Goal: Information Seeking & Learning: Learn about a topic

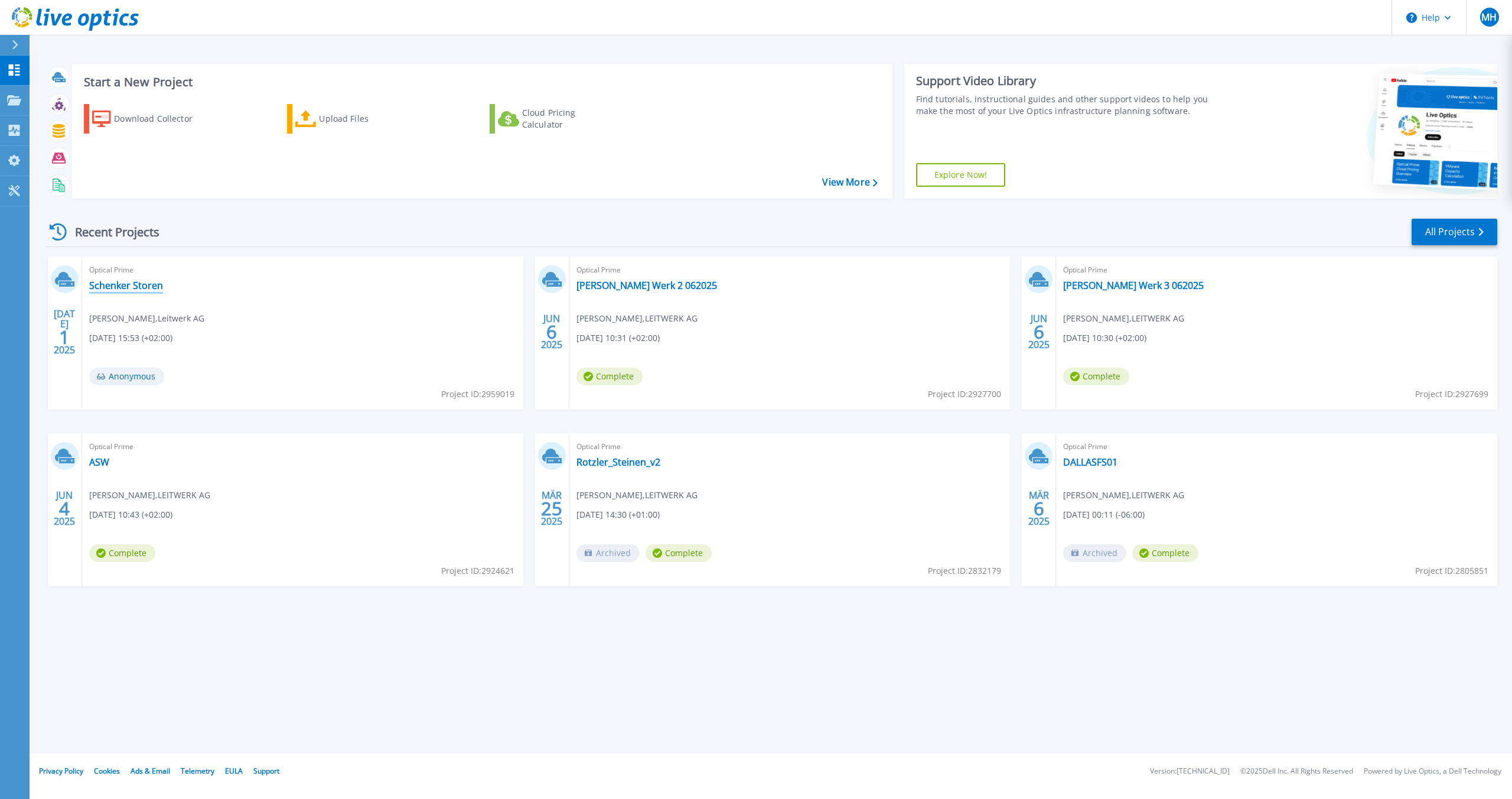
click at [140, 289] on link "Schenker Storen" at bounding box center [126, 285] width 74 height 12
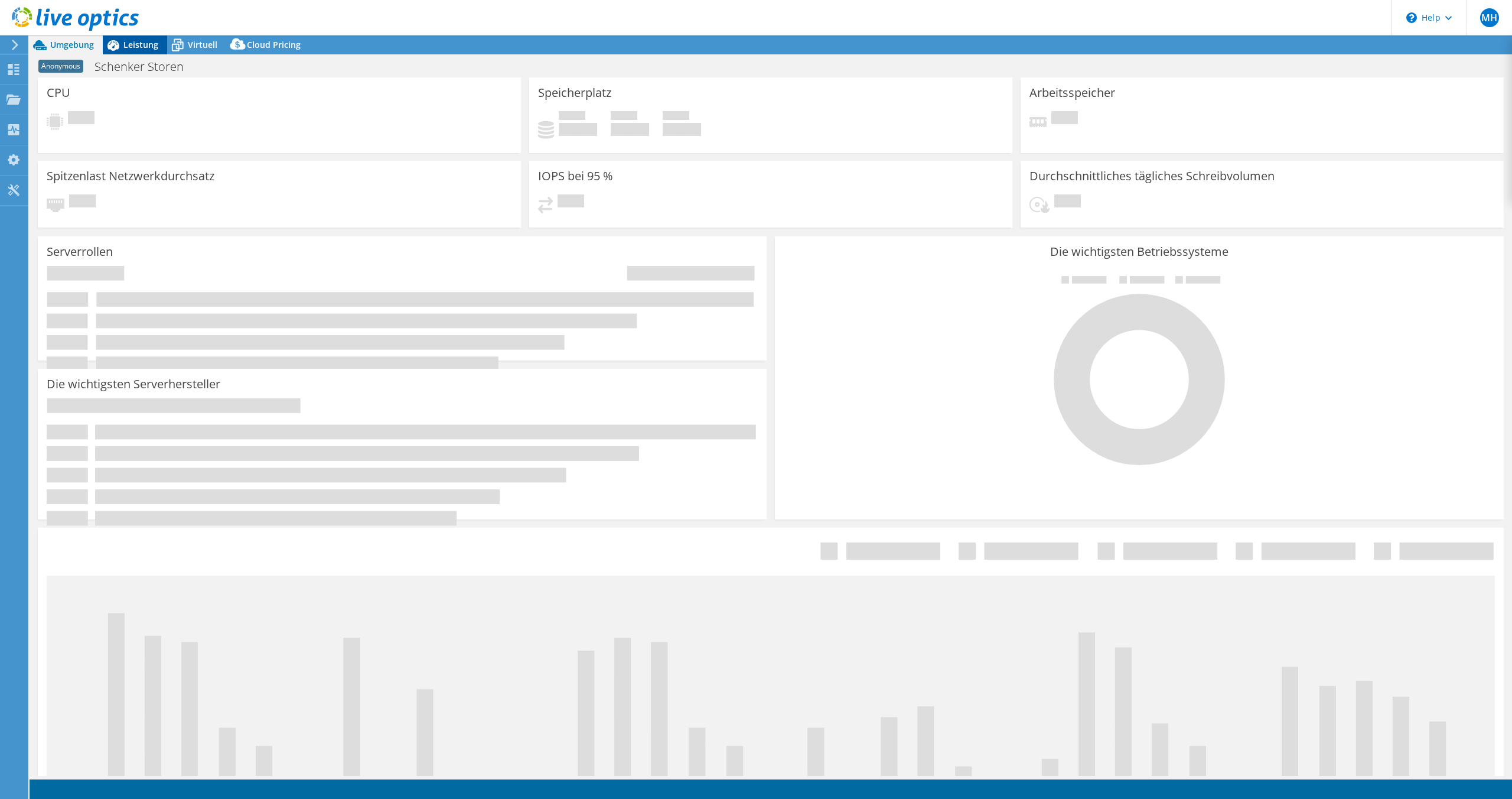
select select "USD"
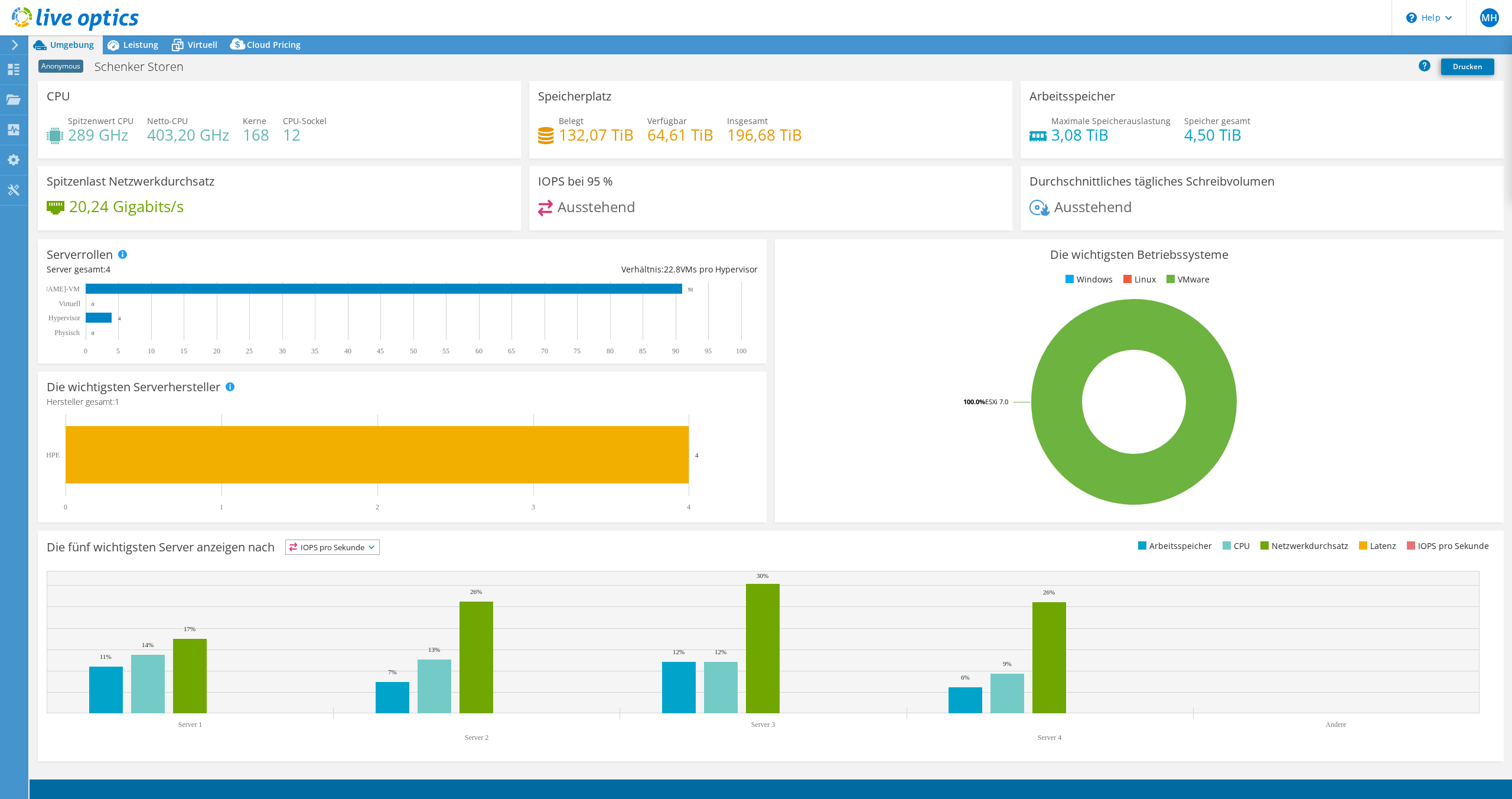
click at [132, 39] on div at bounding box center [69, 20] width 139 height 40
click at [143, 41] on span "Leistung" at bounding box center [141, 45] width 35 height 11
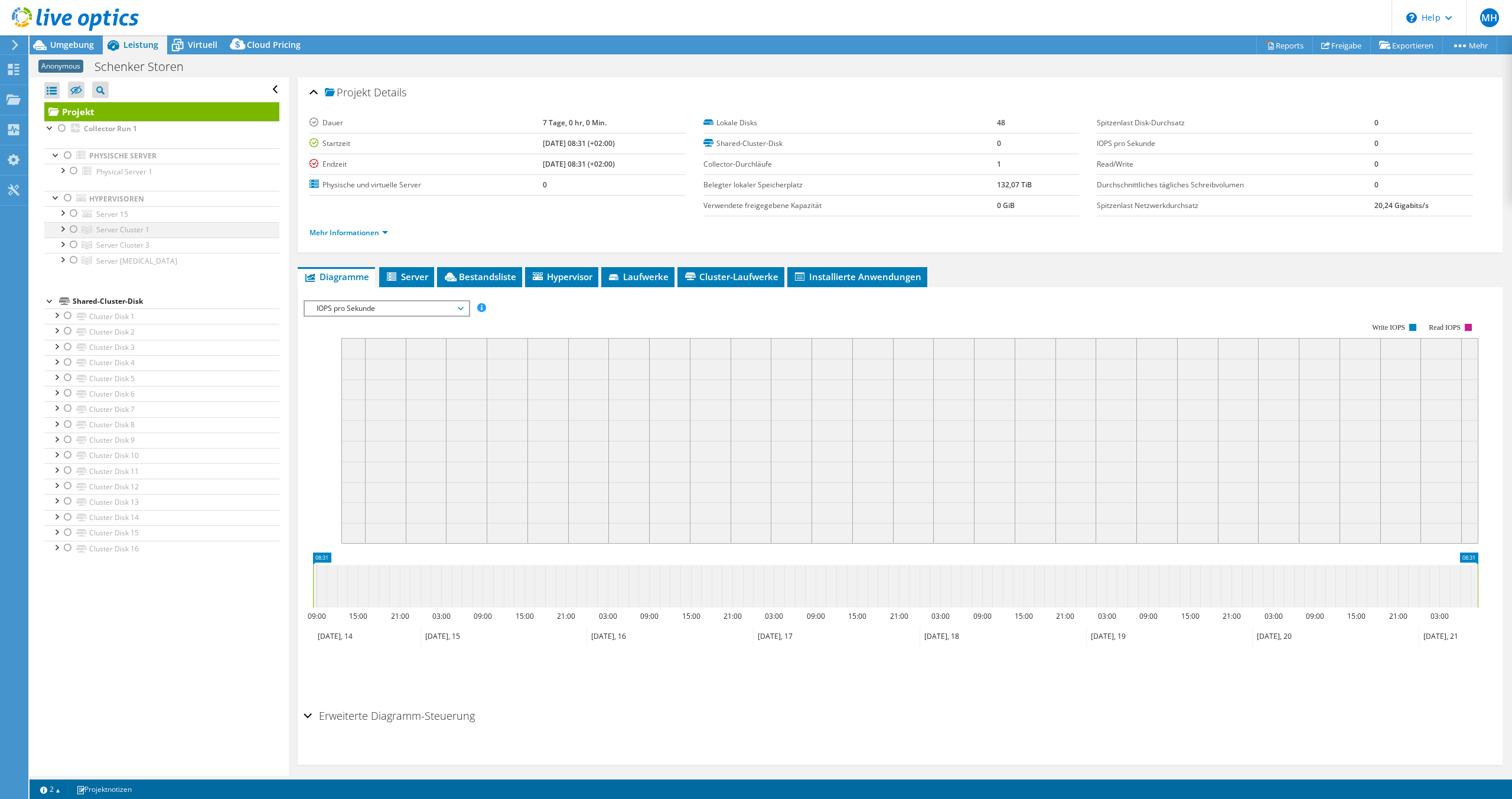
click at [63, 230] on div at bounding box center [62, 228] width 12 height 12
click at [75, 228] on div at bounding box center [73, 229] width 12 height 14
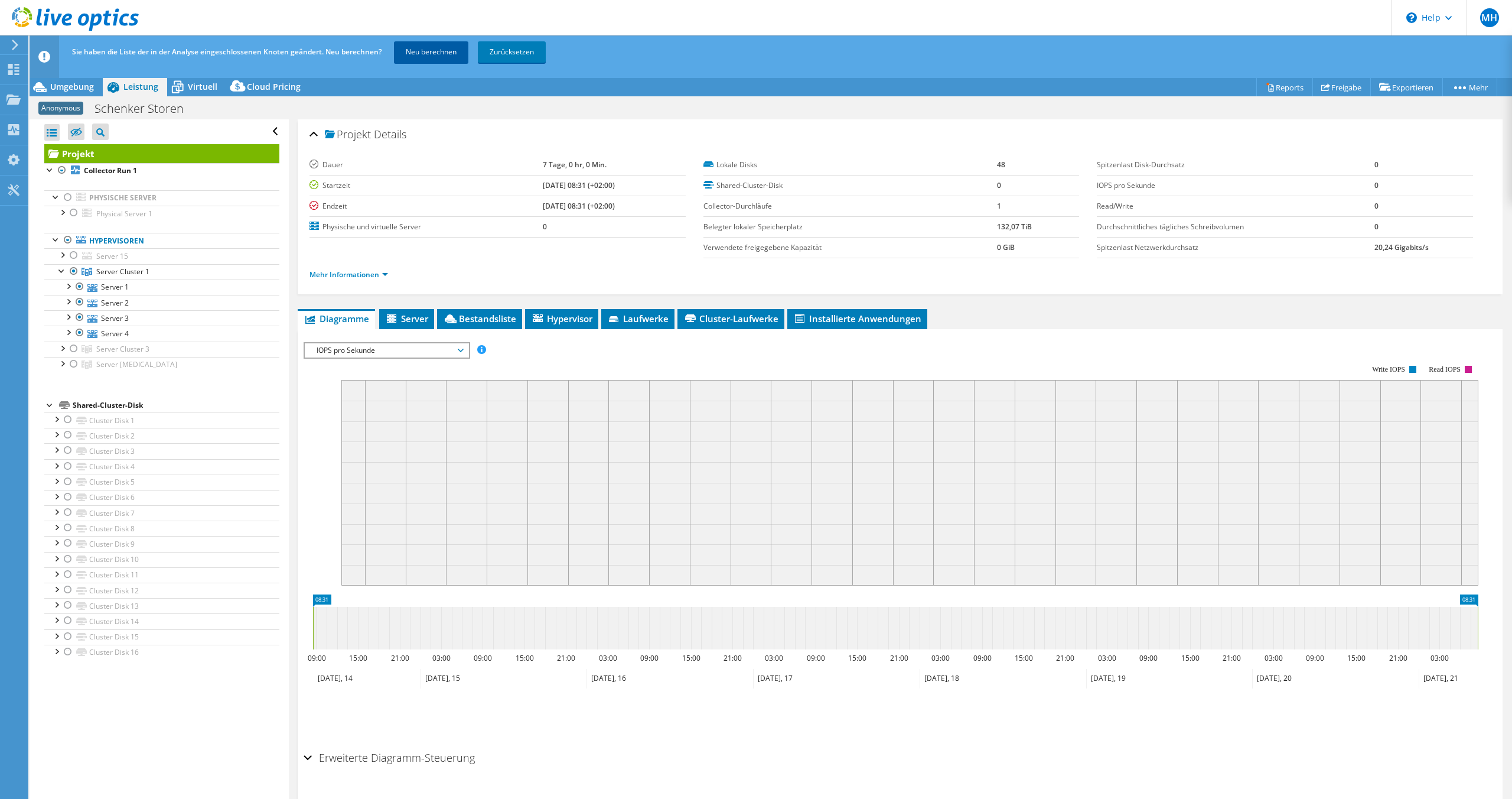
click at [446, 50] on link "Neu berechnen" at bounding box center [431, 52] width 75 height 21
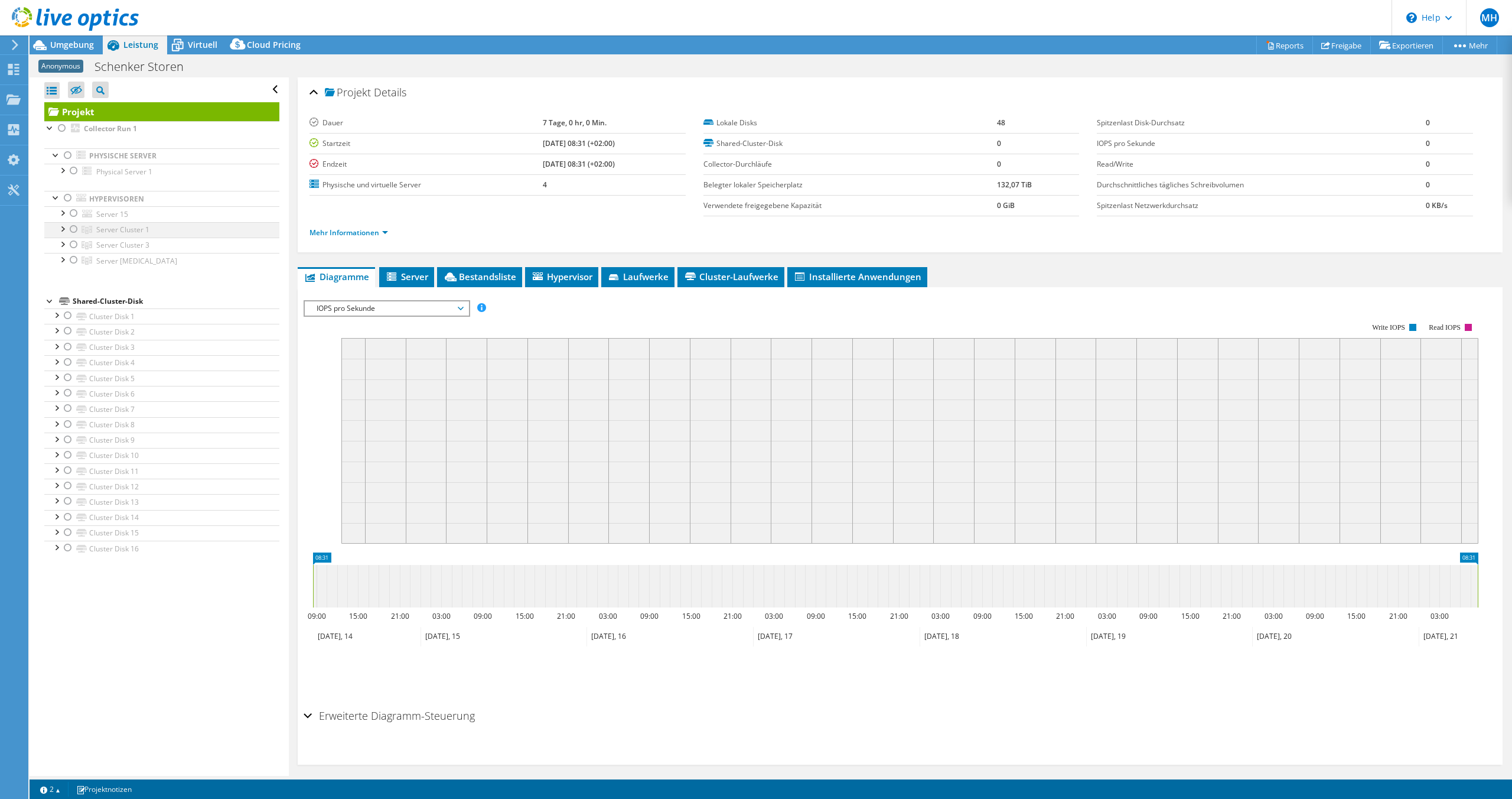
click at [73, 233] on div at bounding box center [73, 229] width 12 height 14
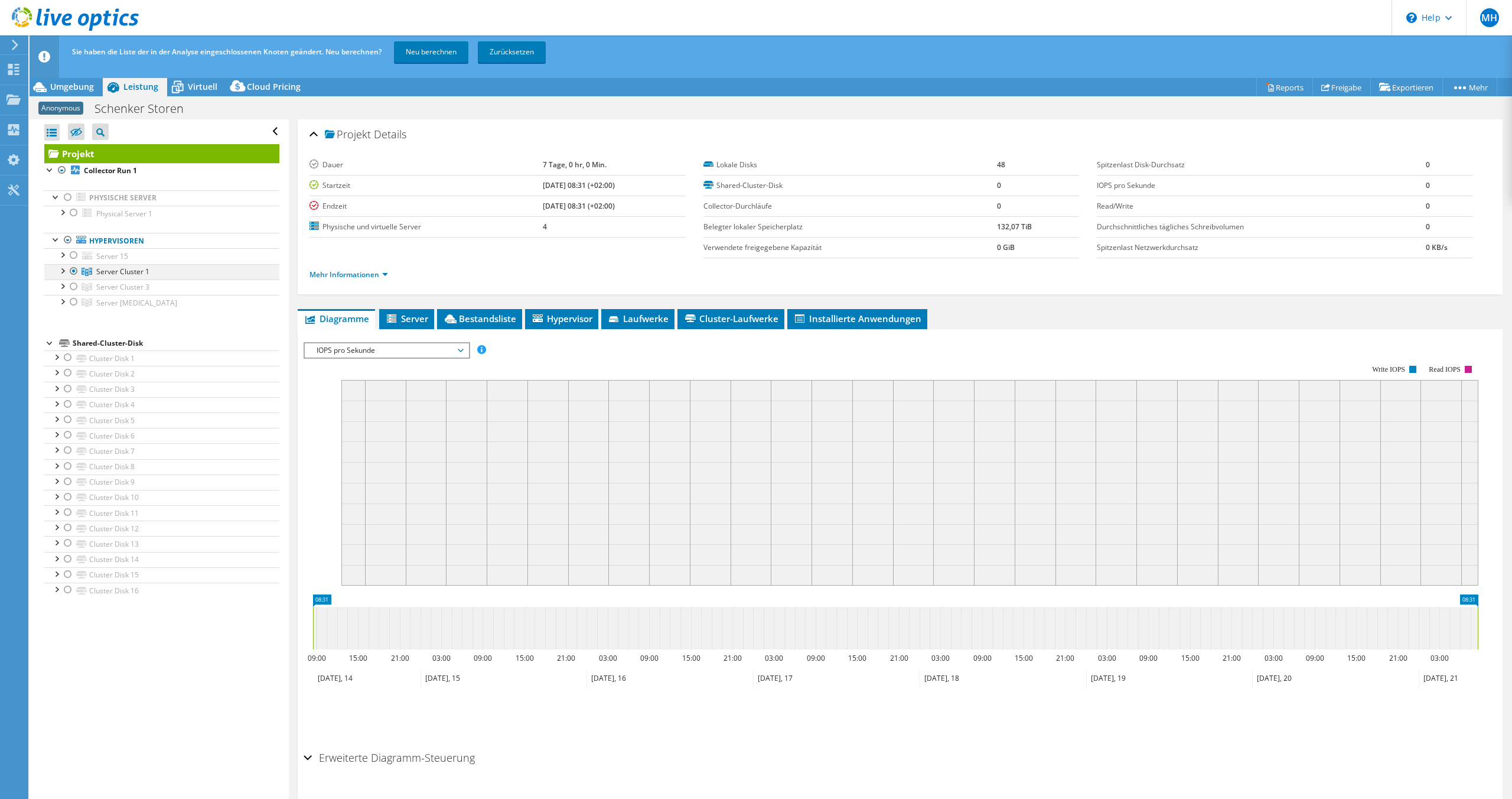
click at [65, 269] on div at bounding box center [62, 270] width 12 height 12
click at [411, 55] on link "Neu berechnen" at bounding box center [431, 52] width 75 height 21
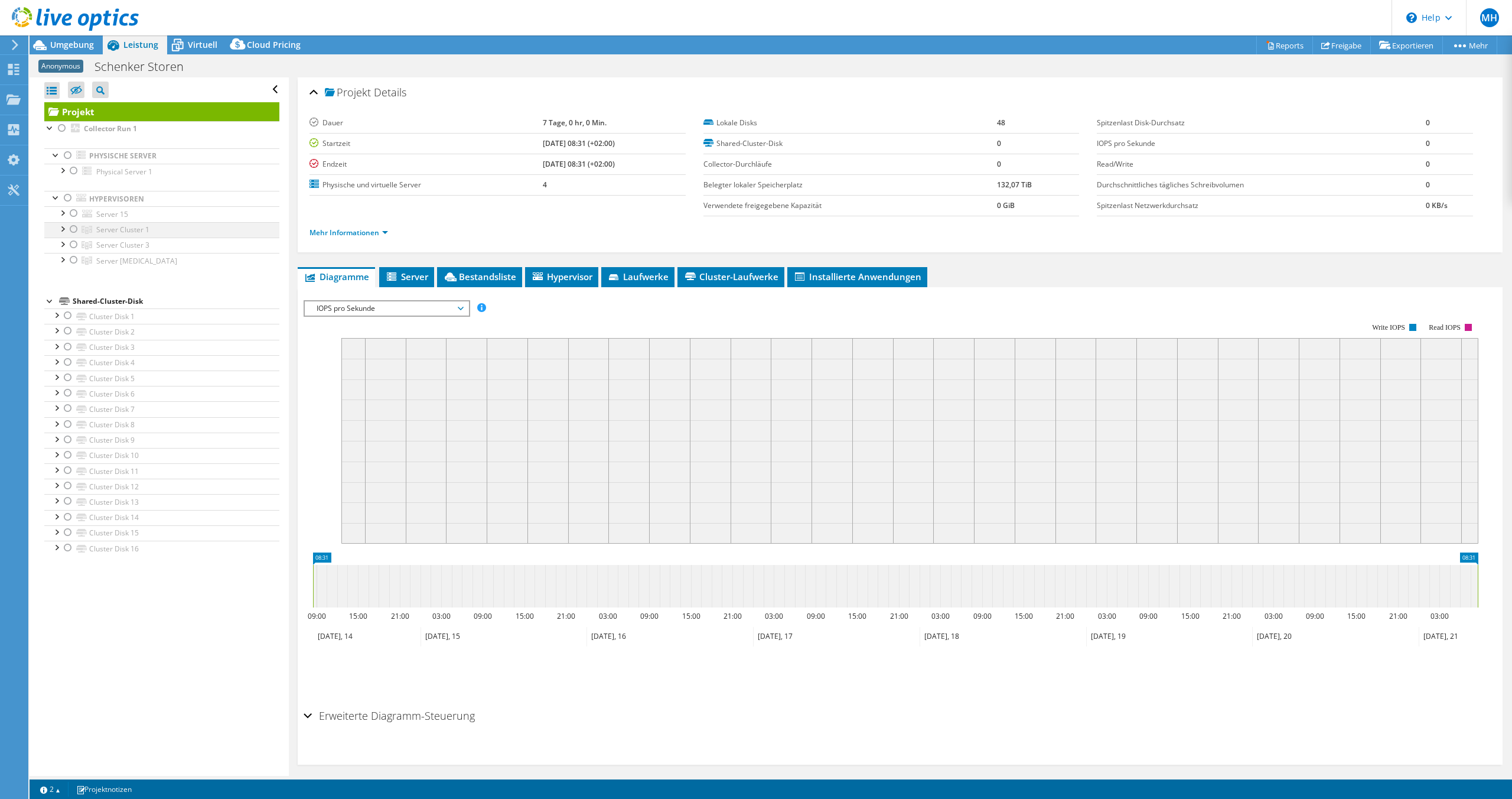
click at [63, 225] on div at bounding box center [62, 228] width 12 height 12
click at [66, 303] on div at bounding box center [62, 305] width 12 height 12
click at [65, 419] on ul "Physische Server Physical Server 1 Disk 1 Disk 2" at bounding box center [162, 286] width 235 height 298
click at [57, 415] on div at bounding box center [62, 413] width 12 height 12
click at [73, 307] on div at bounding box center [73, 307] width 12 height 14
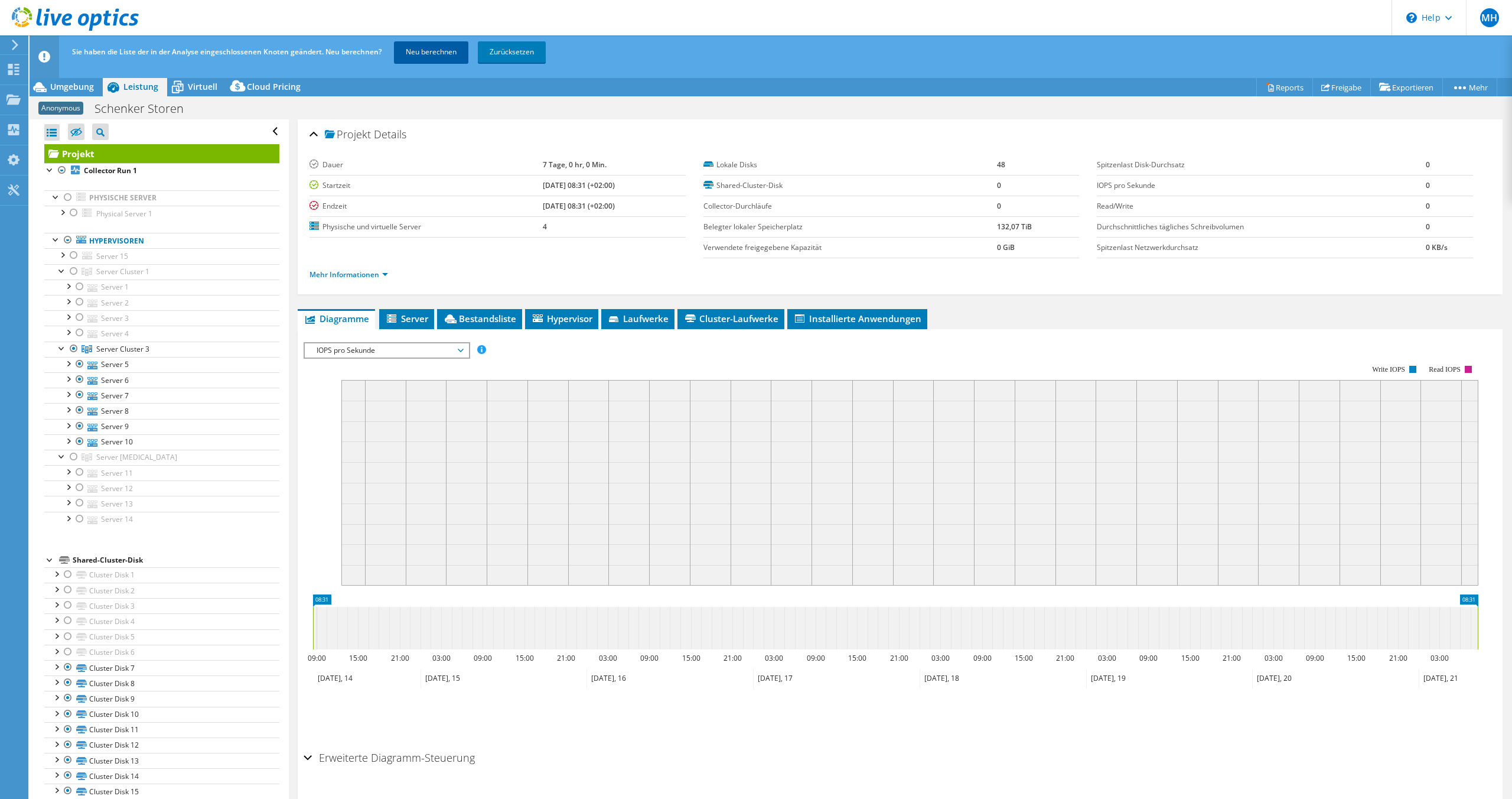
click at [433, 58] on link "Neu berechnen" at bounding box center [431, 52] width 75 height 21
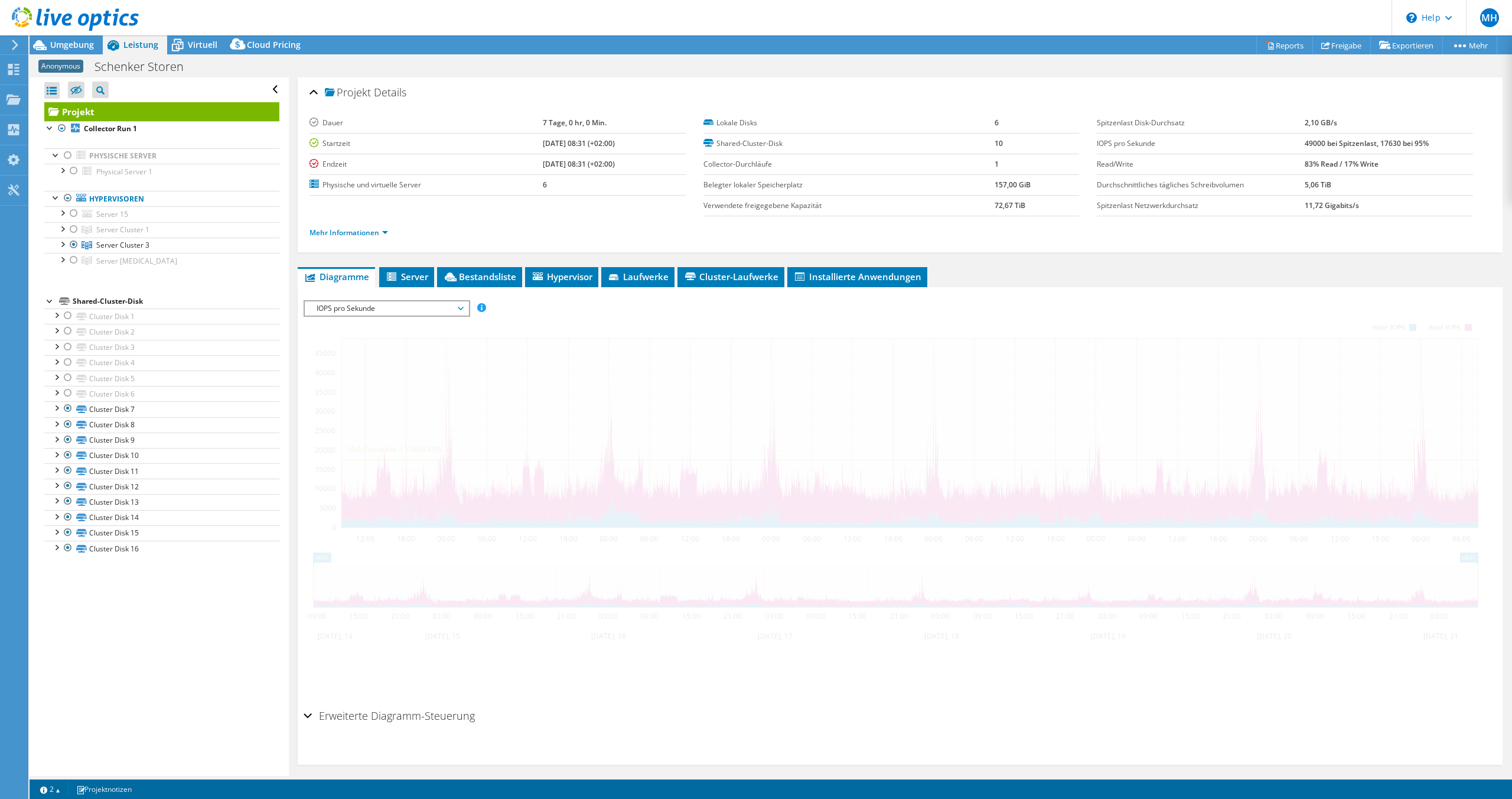
click at [477, 345] on div at bounding box center [900, 502] width 1193 height 404
click at [438, 309] on span "IOPS pro Sekunde" at bounding box center [387, 308] width 152 height 14
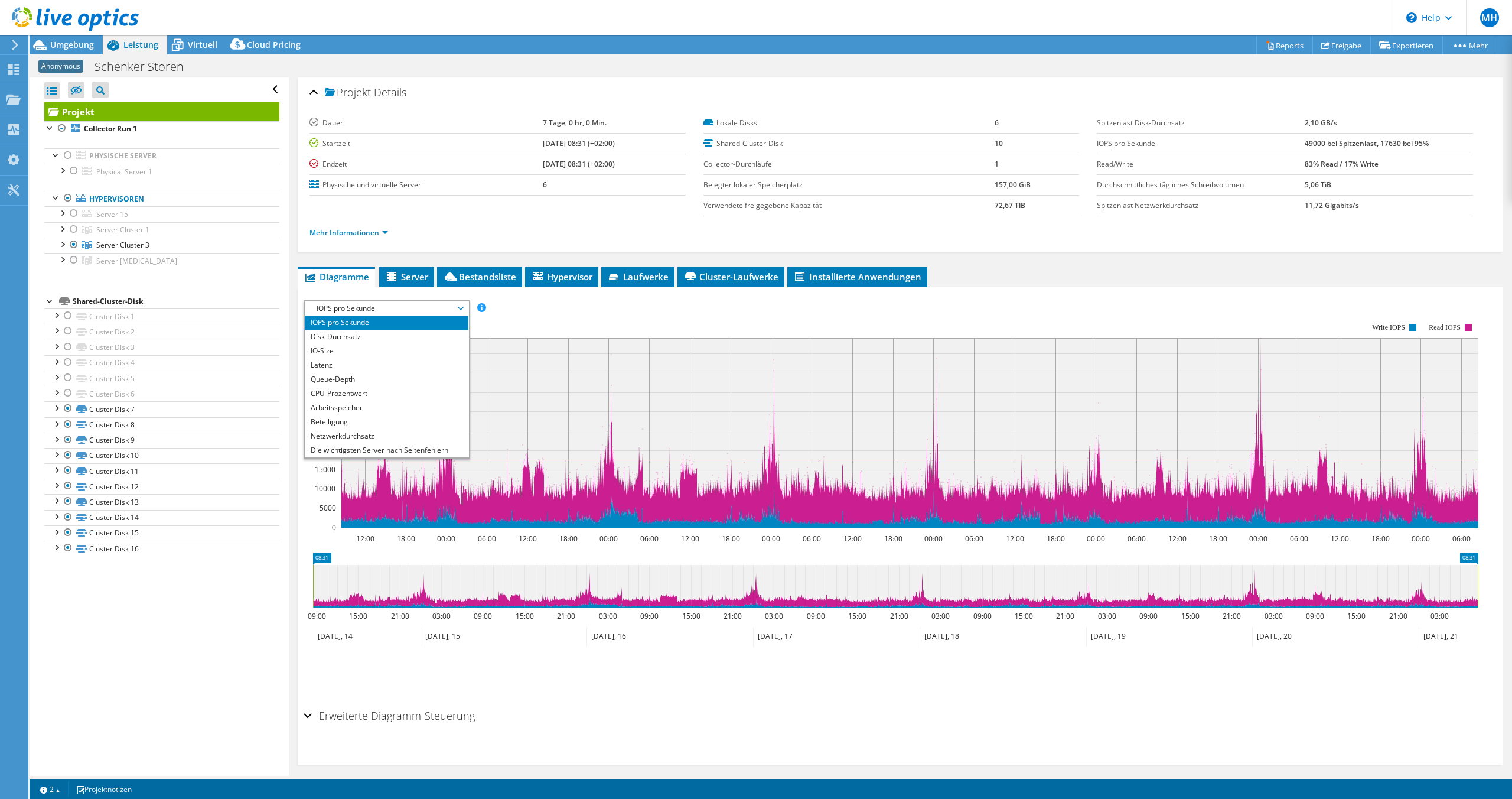
click at [438, 309] on span "IOPS pro Sekunde" at bounding box center [387, 308] width 152 height 14
click at [193, 47] on span "Virtuell" at bounding box center [203, 45] width 30 height 11
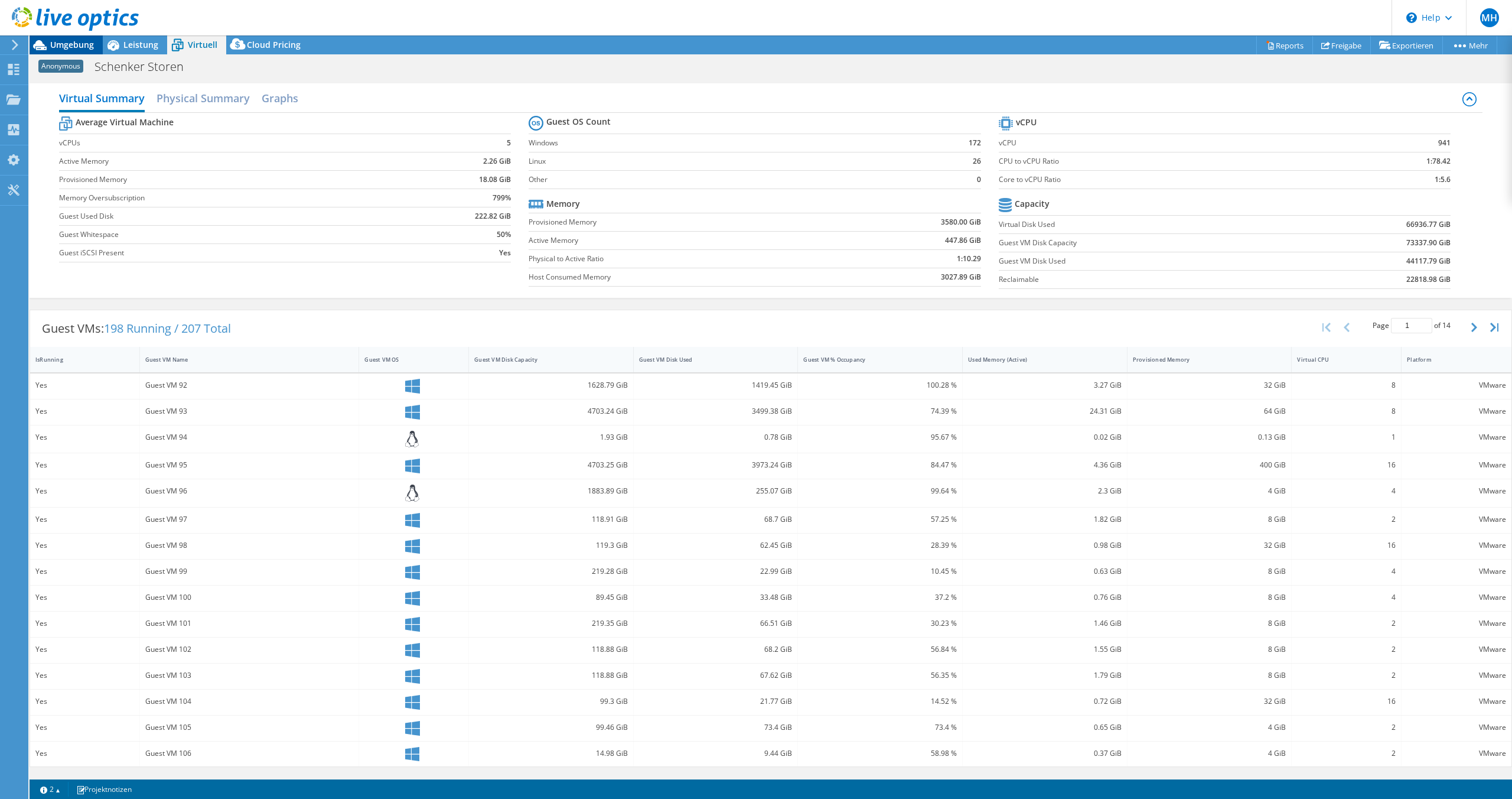
click at [45, 43] on icon at bounding box center [40, 45] width 21 height 21
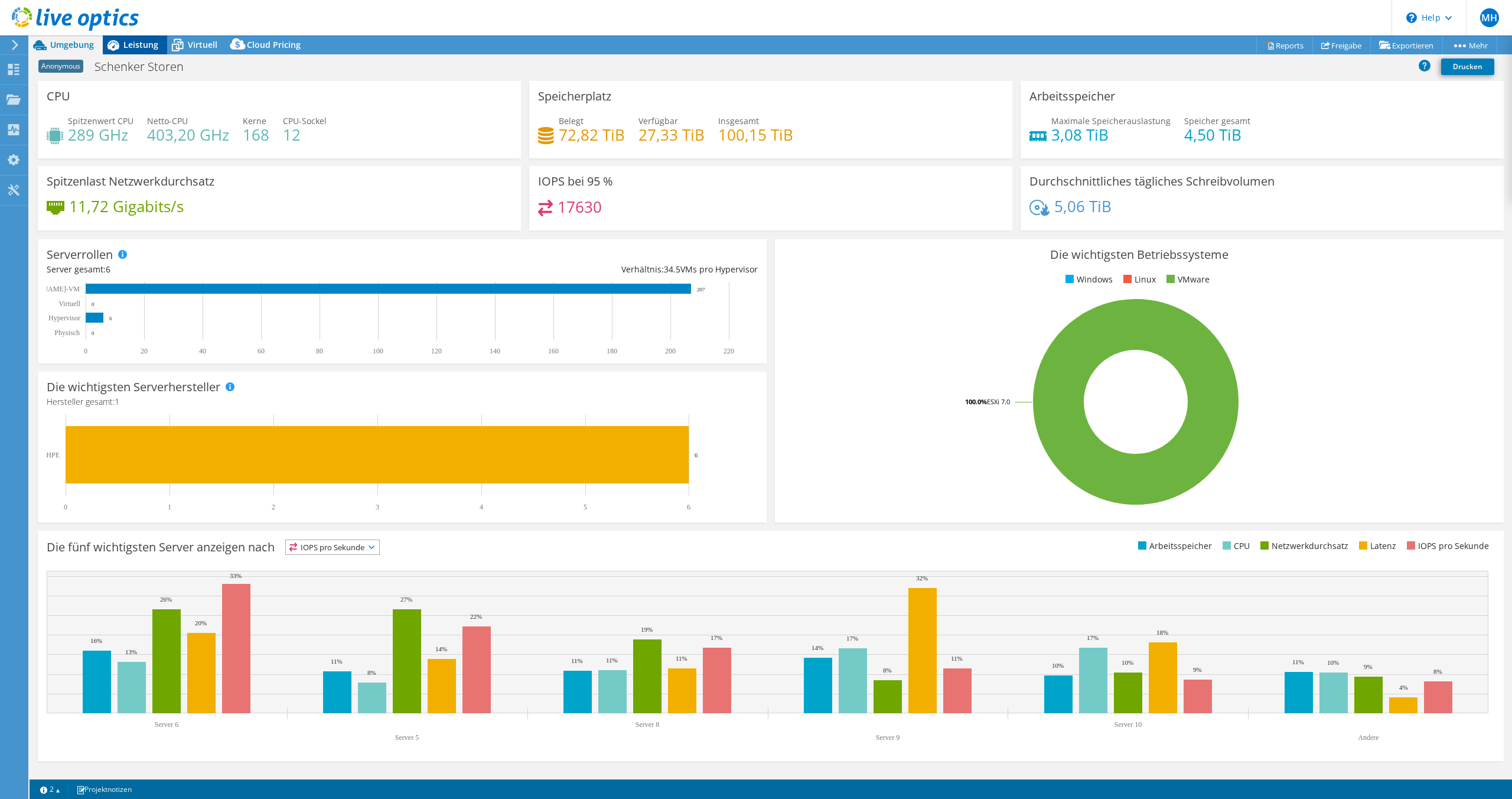
click at [132, 46] on span "Leistung" at bounding box center [141, 45] width 35 height 11
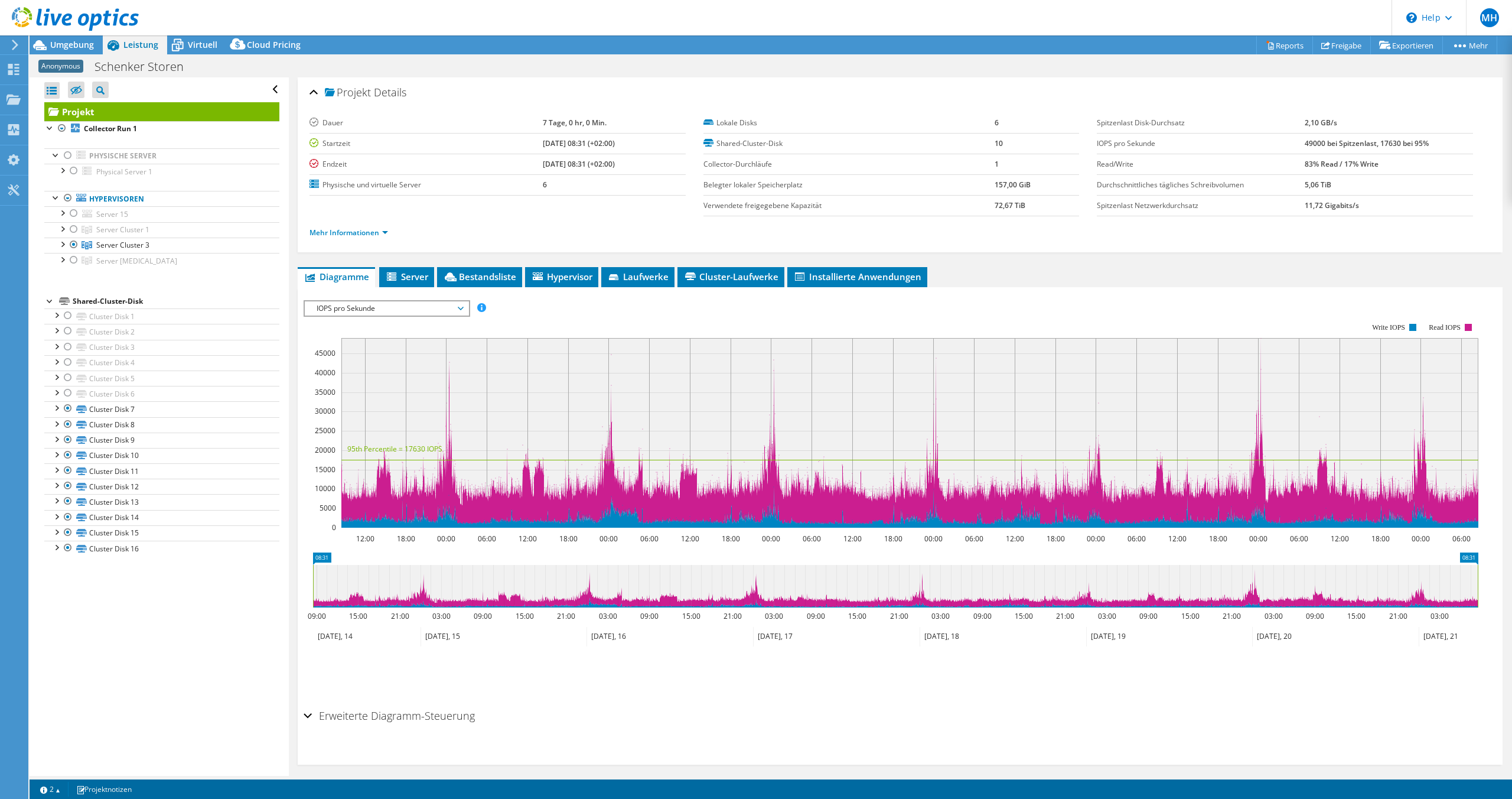
click at [408, 308] on span "IOPS pro Sekunde" at bounding box center [387, 308] width 152 height 14
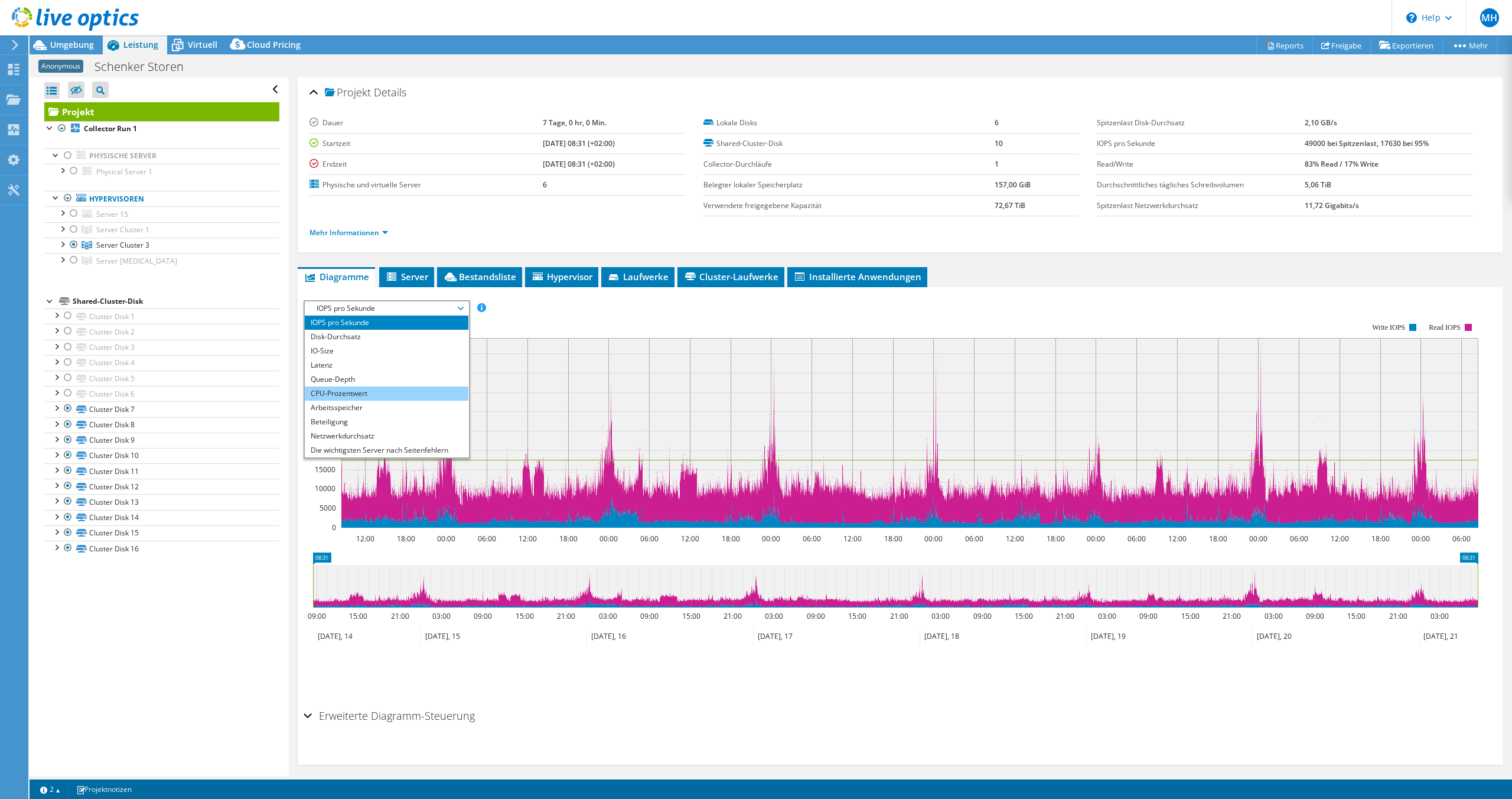
click at [343, 390] on li "CPU-Prozentwert" at bounding box center [386, 394] width 163 height 14
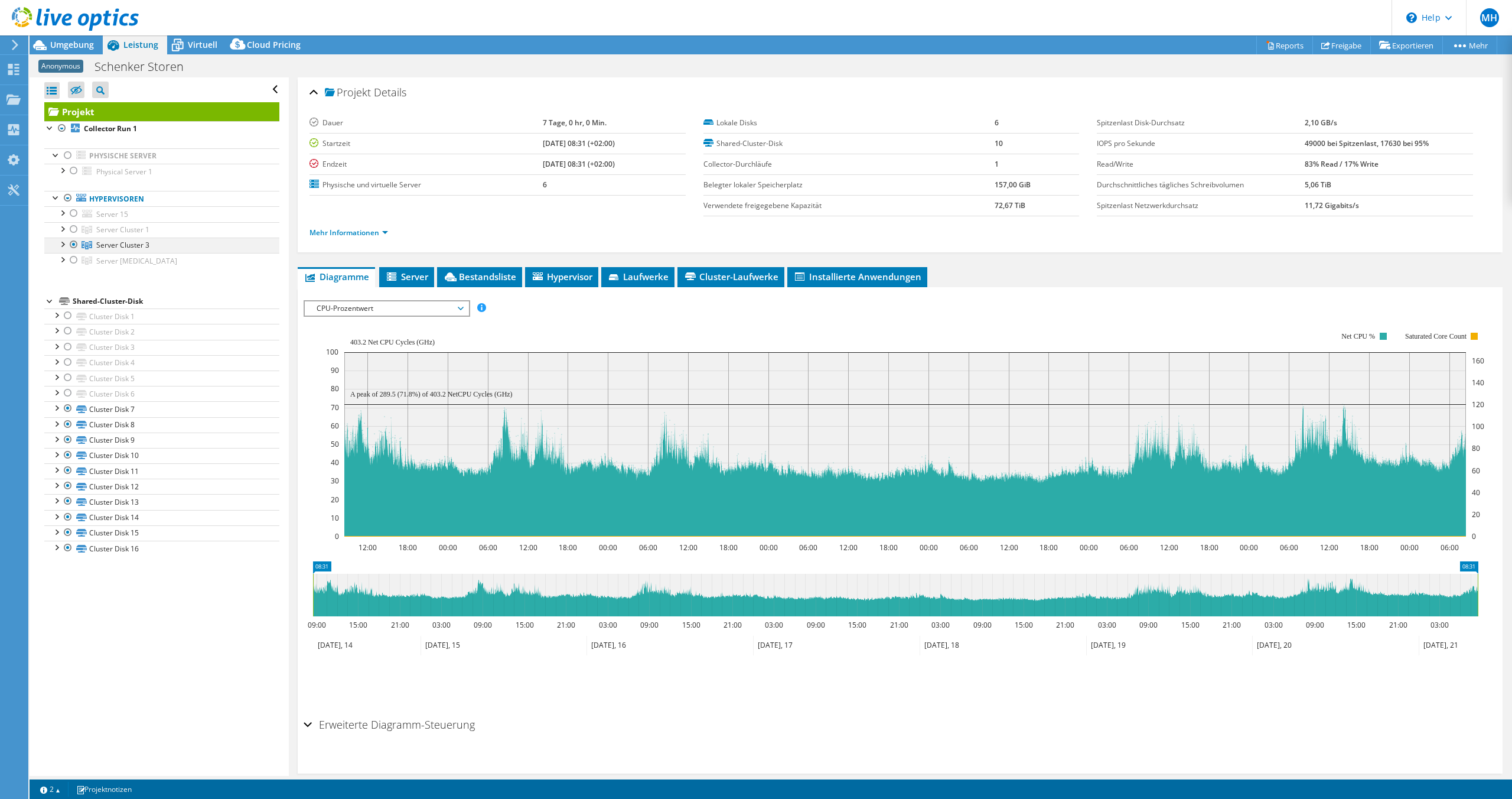
click at [66, 245] on div at bounding box center [62, 243] width 12 height 12
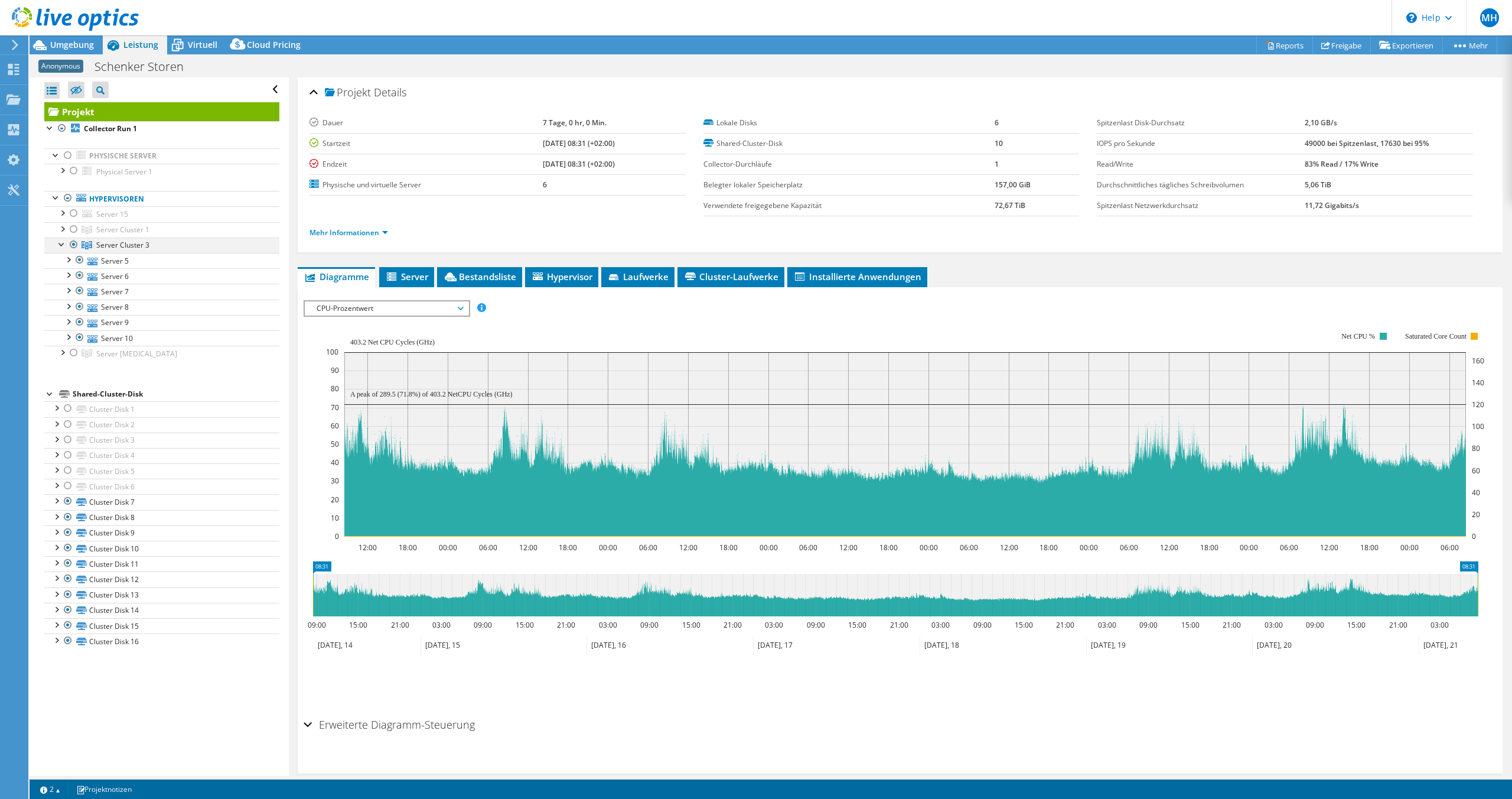
click at [66, 245] on div at bounding box center [62, 243] width 12 height 12
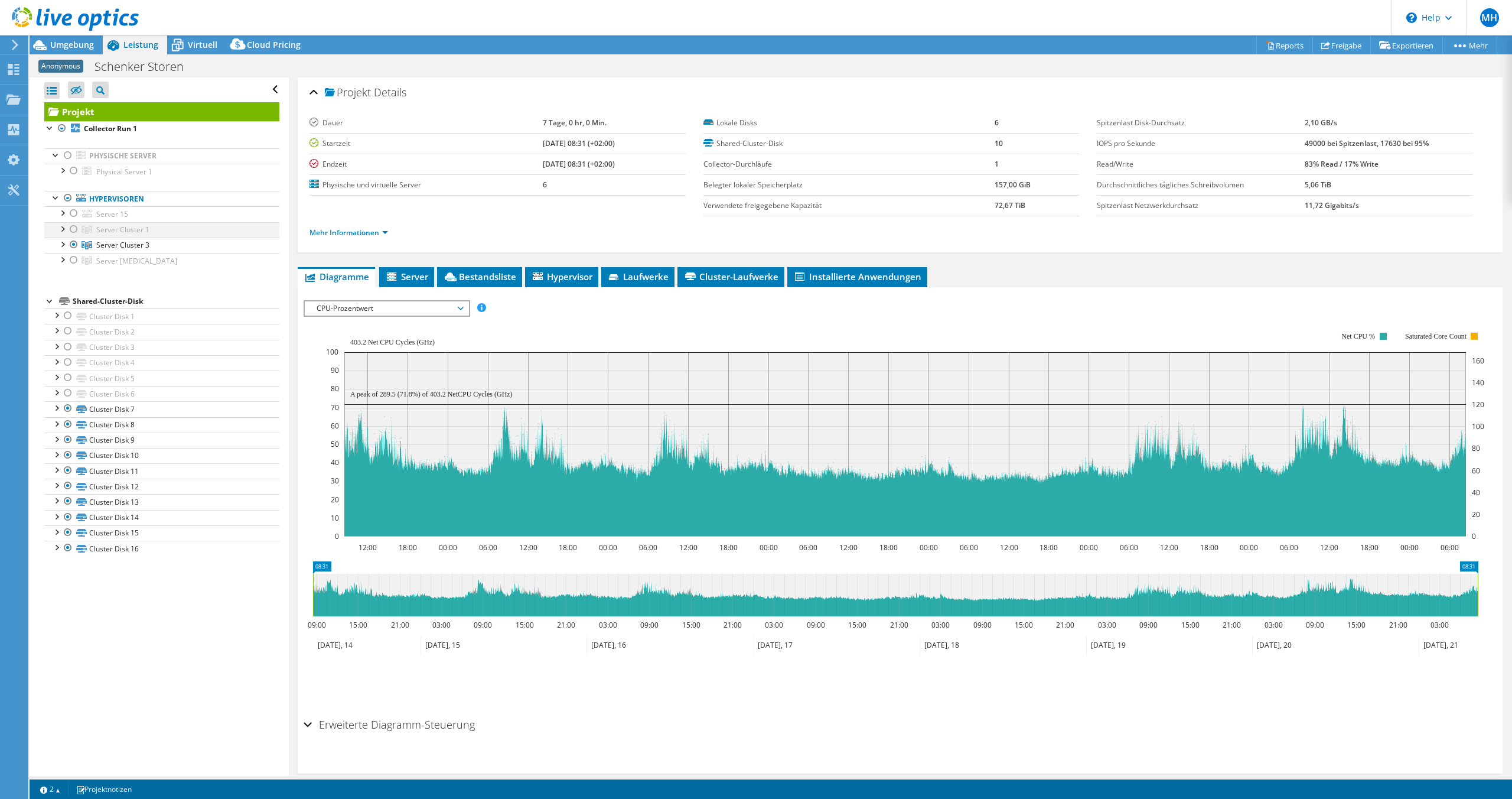
click at [66, 226] on div at bounding box center [62, 228] width 12 height 12
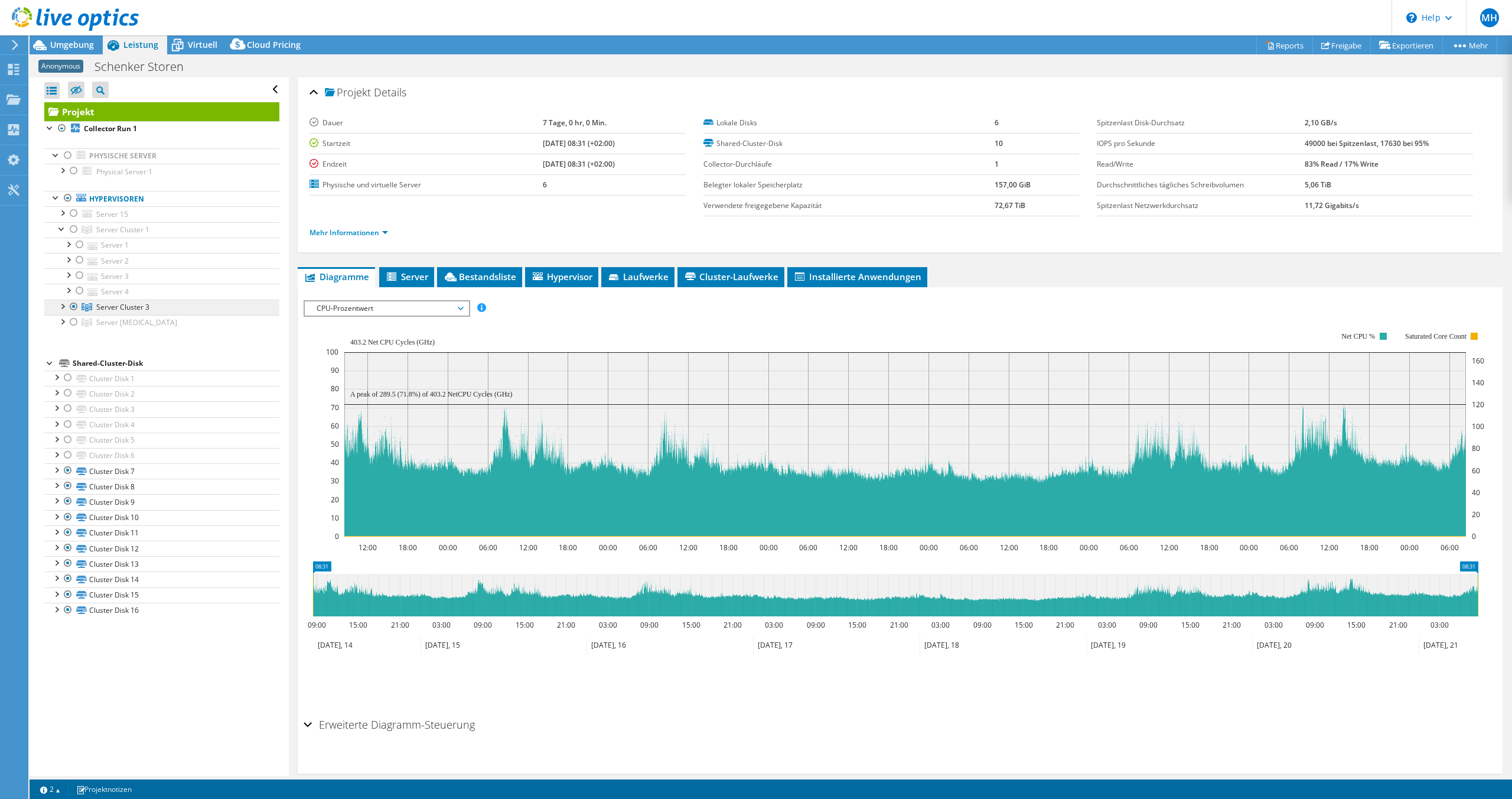
click at [62, 238] on link "Server Cluster 3" at bounding box center [162, 229] width 235 height 16
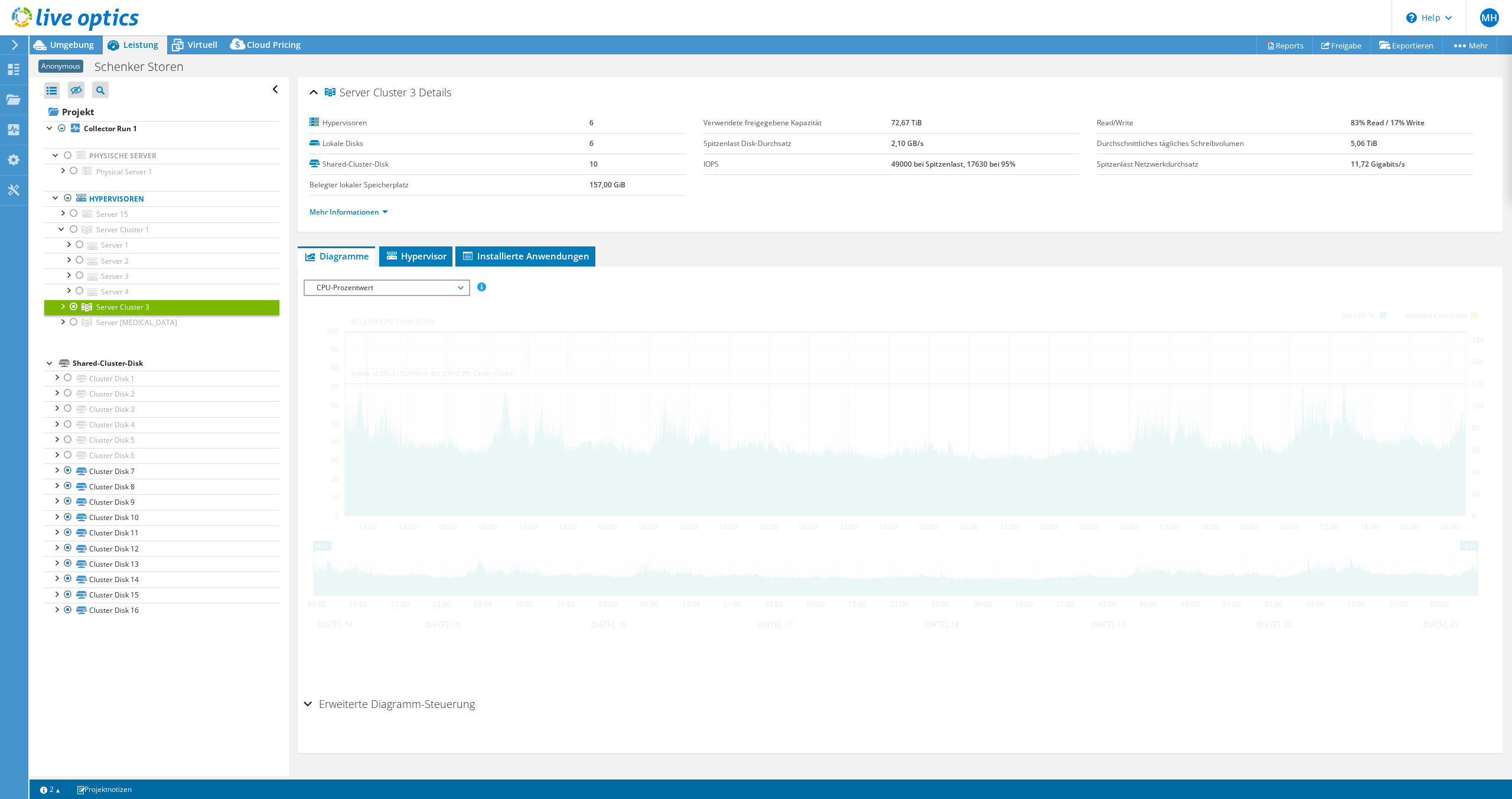
click at [60, 304] on div at bounding box center [62, 305] width 12 height 12
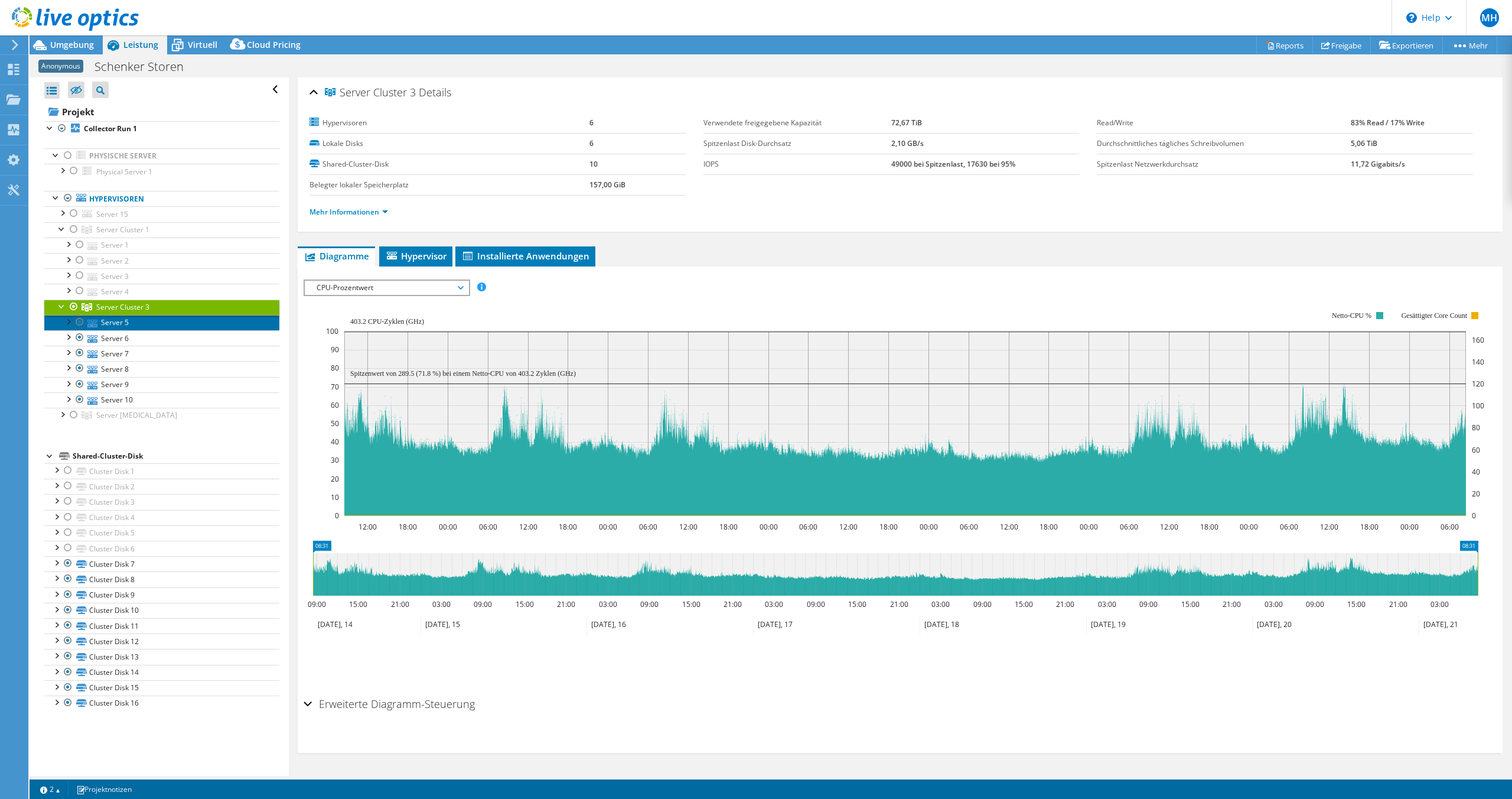
click at [145, 323] on link "Server 5" at bounding box center [162, 323] width 235 height 16
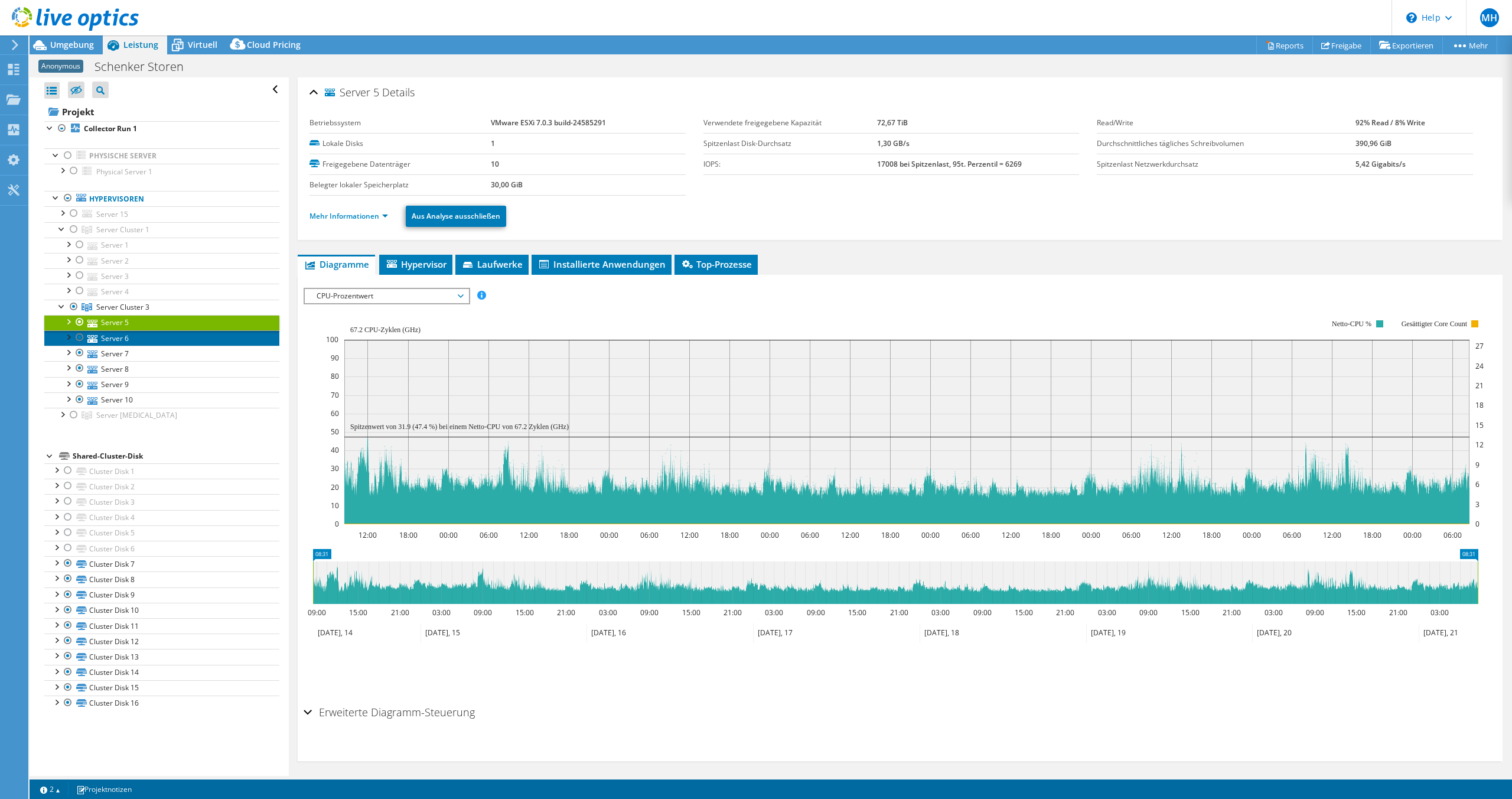
click at [163, 335] on link "Server 6" at bounding box center [162, 338] width 235 height 16
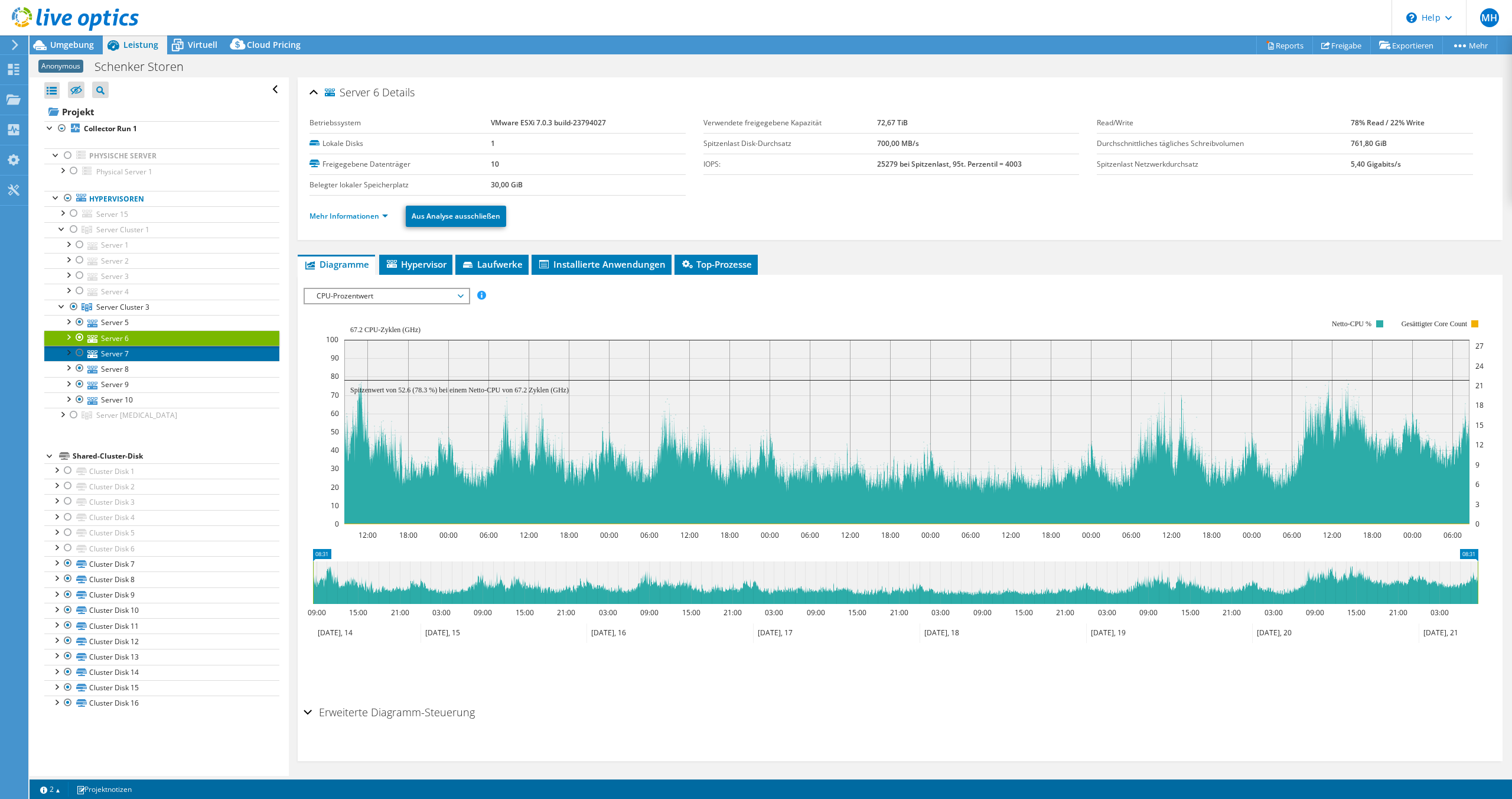
click at [150, 353] on link "Server 7" at bounding box center [162, 353] width 235 height 16
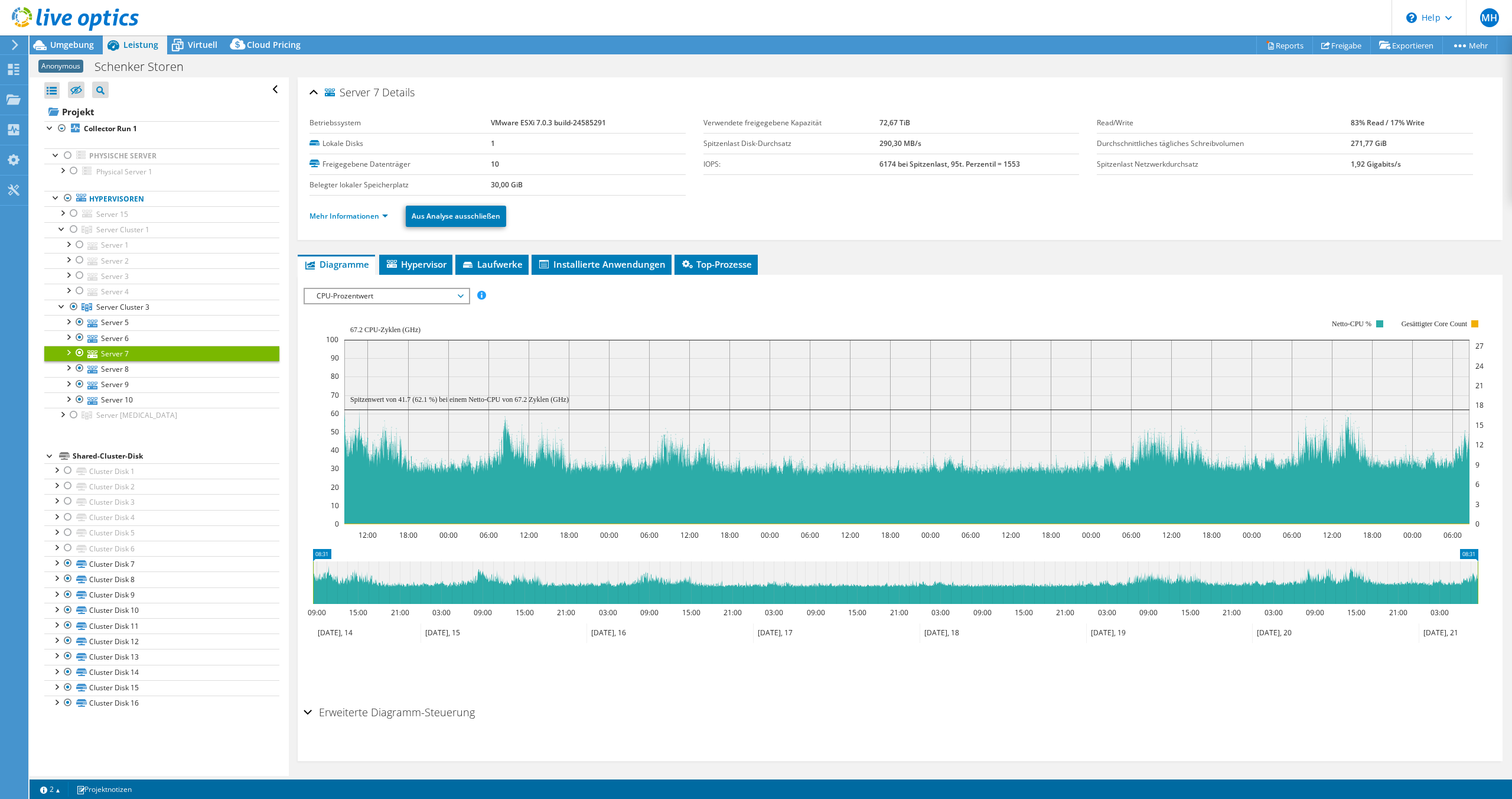
select select "USD"
click at [189, 366] on link "Server 8" at bounding box center [162, 369] width 235 height 16
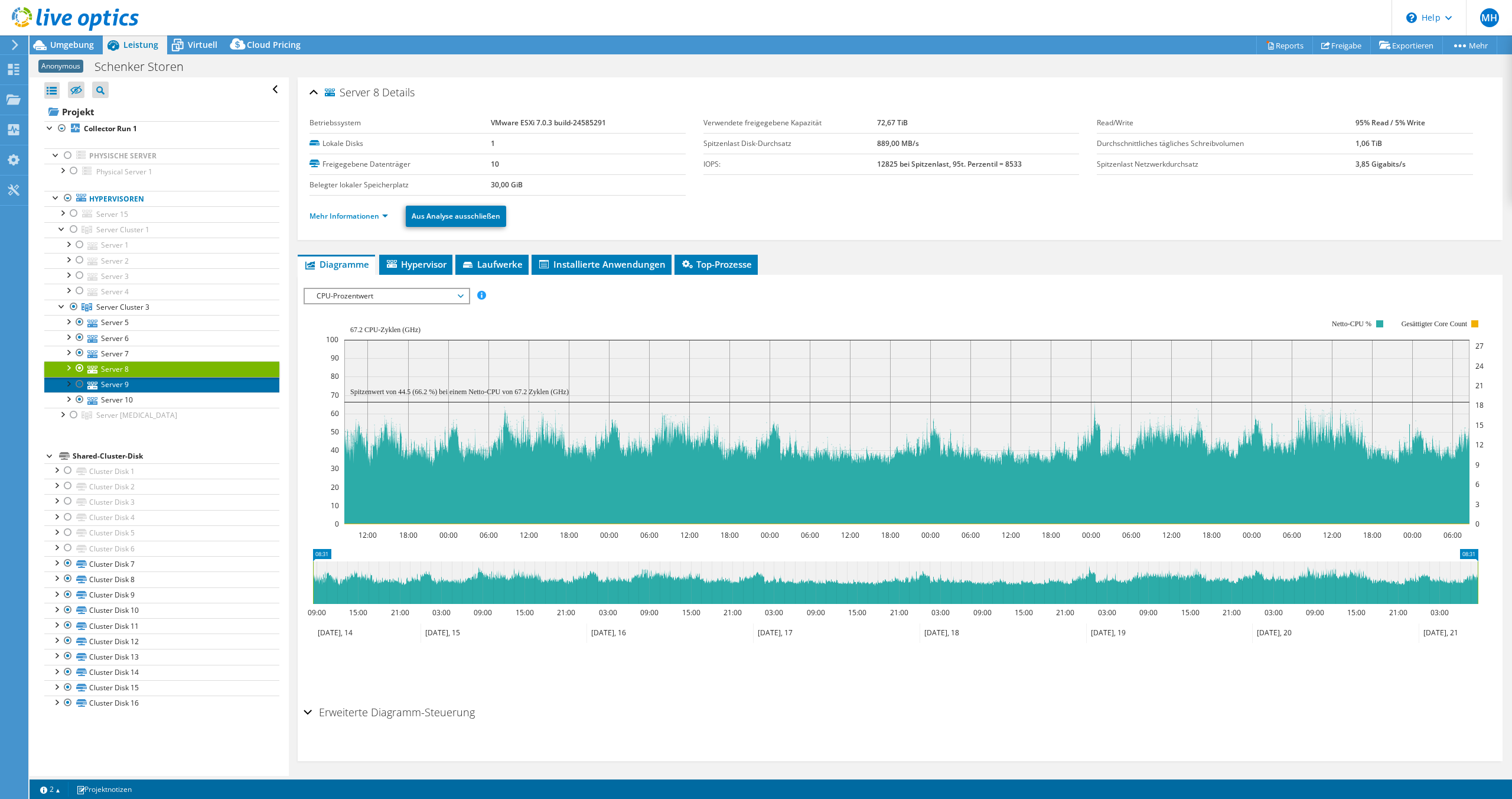
click at [188, 382] on link "Server 9" at bounding box center [162, 384] width 235 height 16
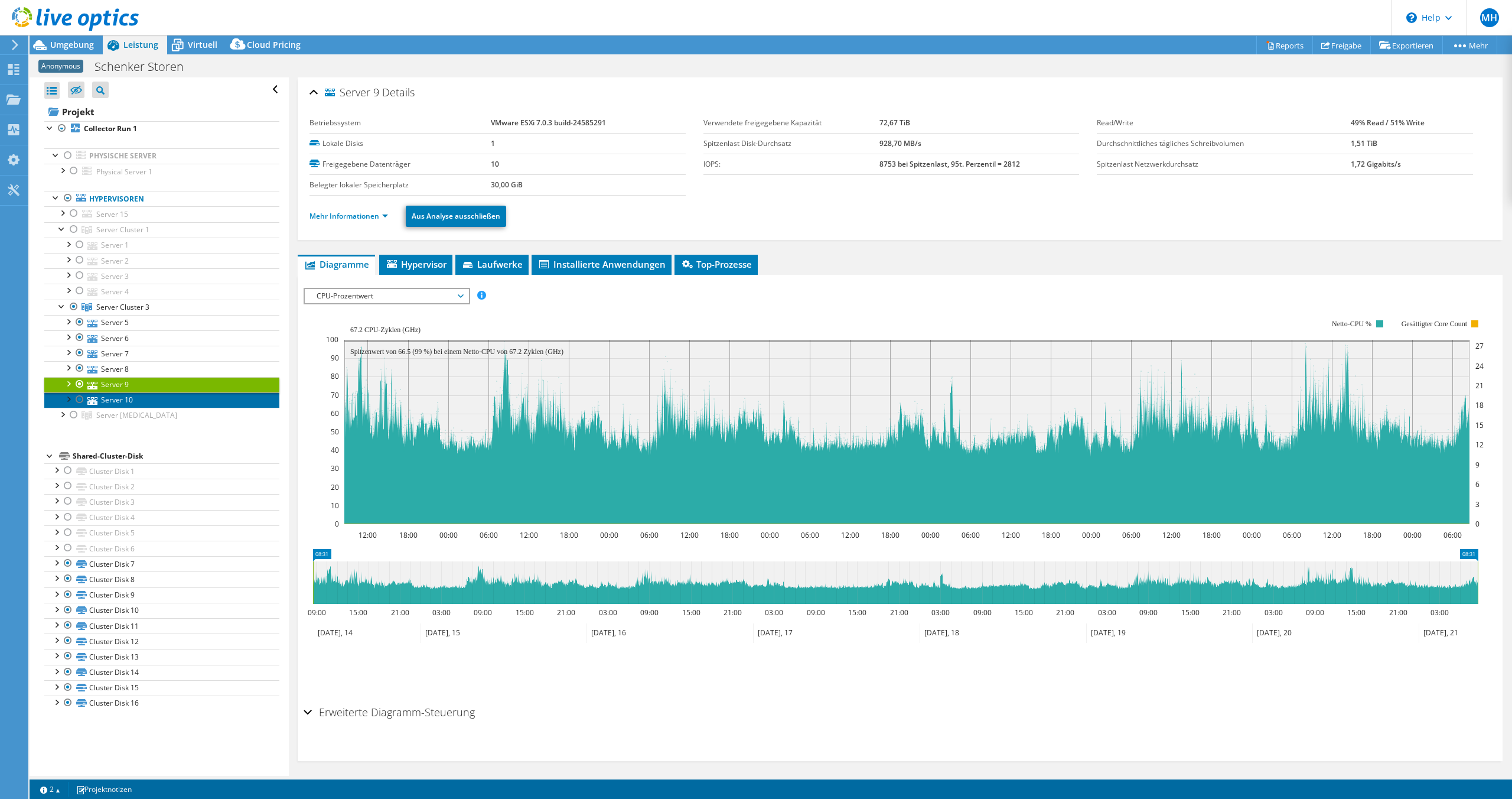
click at [173, 398] on link "Server 10" at bounding box center [162, 400] width 235 height 16
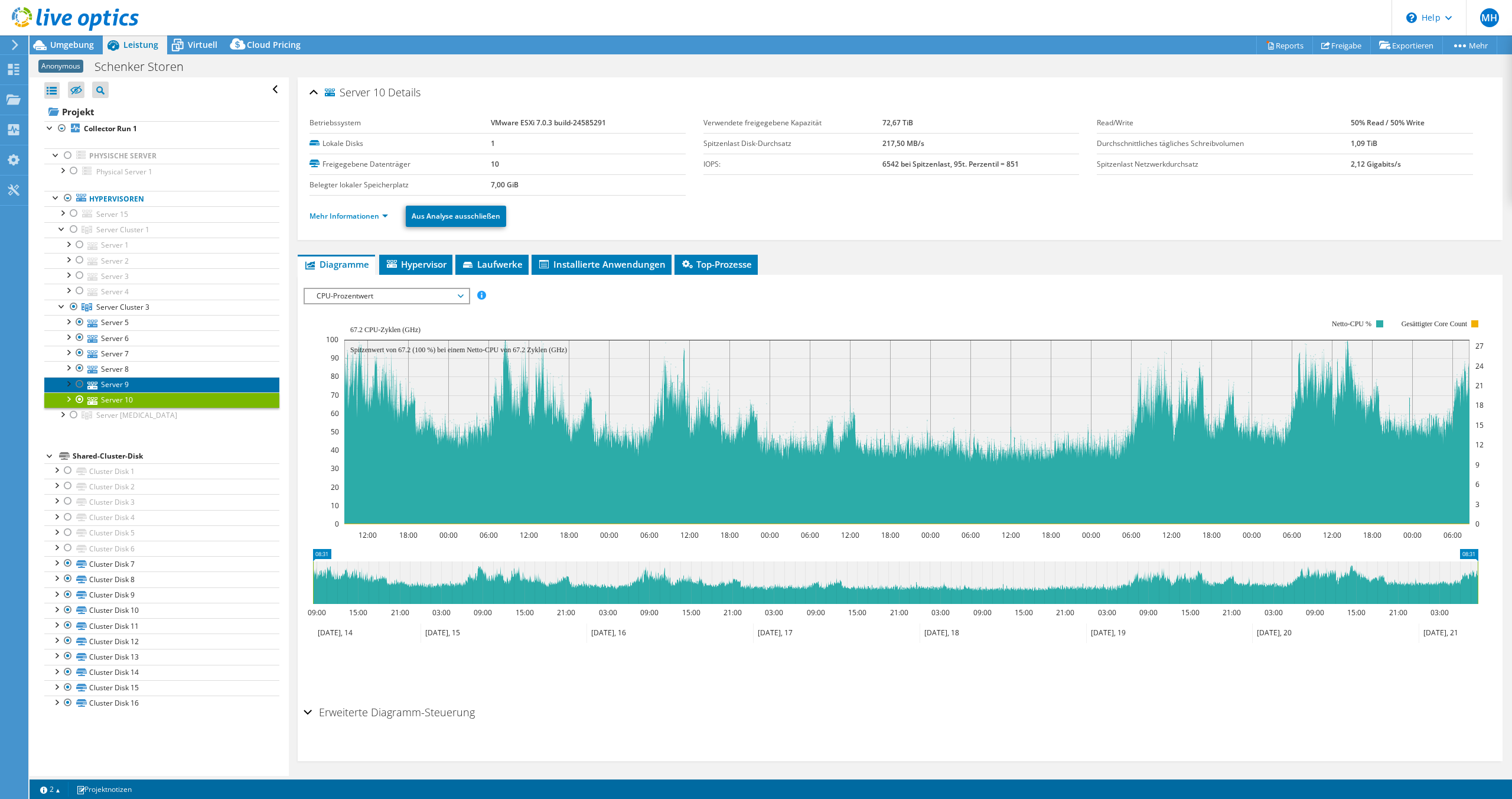
click at [185, 384] on link "Server 9" at bounding box center [162, 384] width 235 height 16
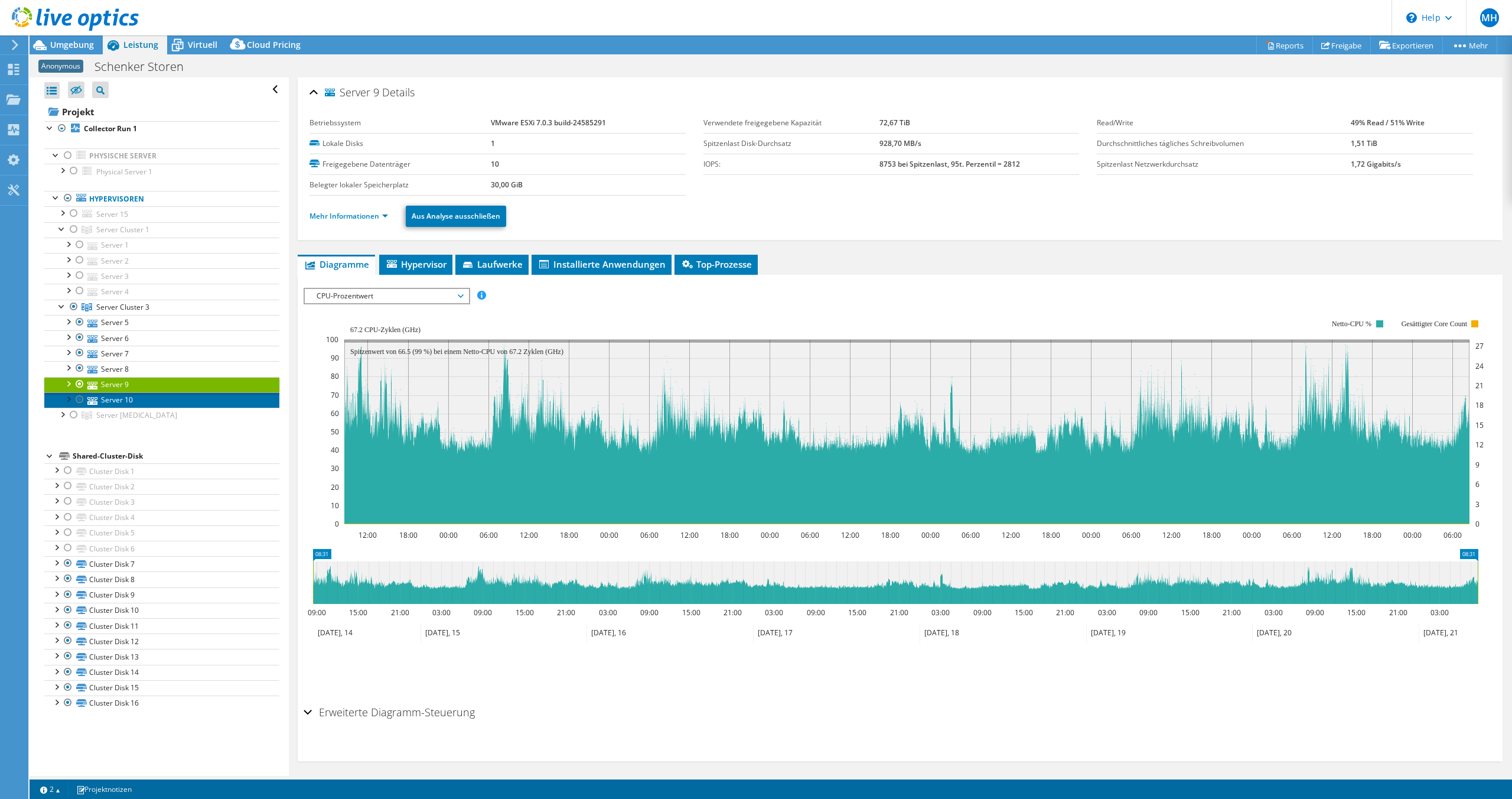
click at [187, 397] on link "Server 10" at bounding box center [162, 400] width 235 height 16
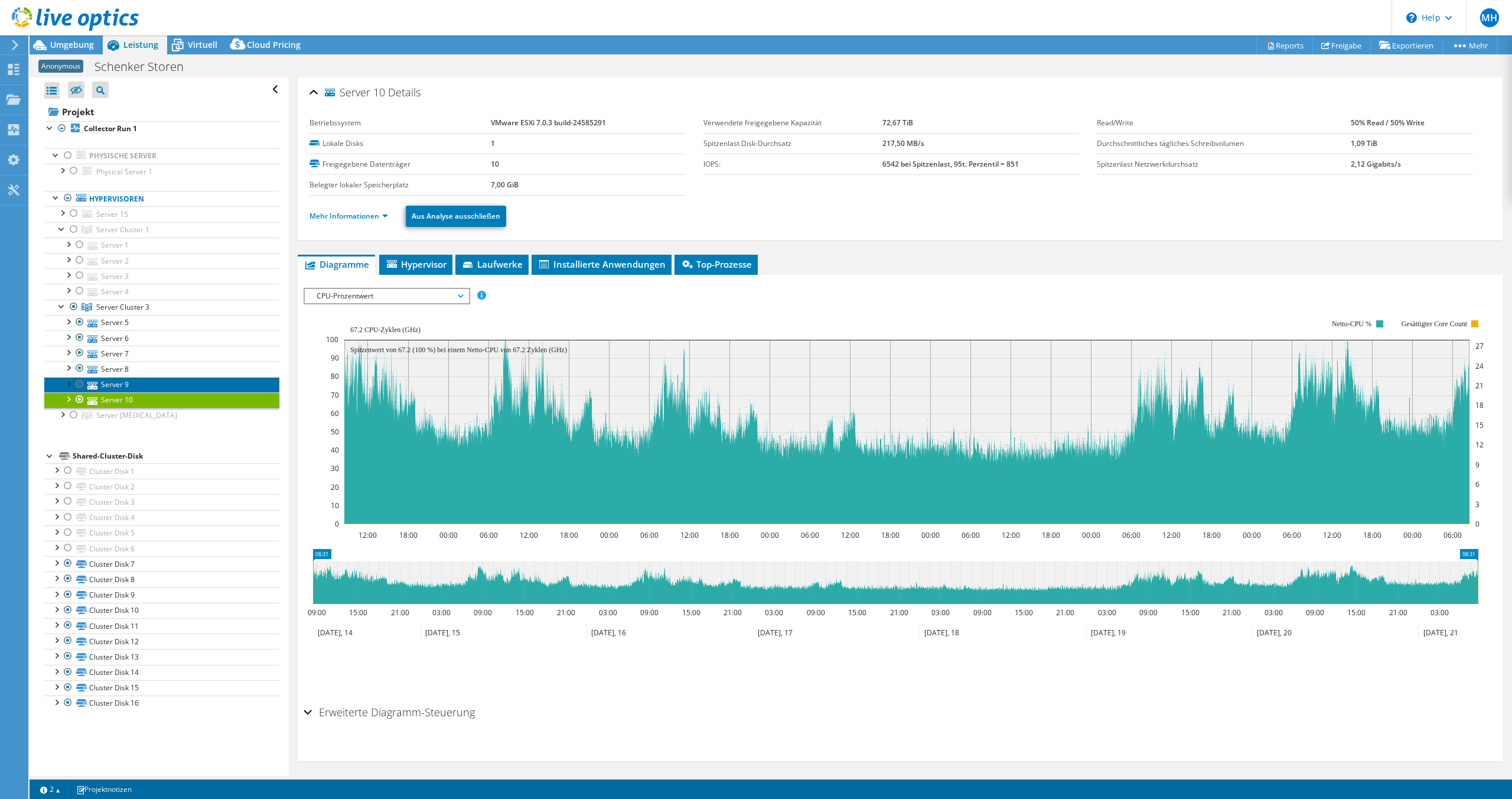
click at [108, 377] on link "Server 9" at bounding box center [162, 384] width 235 height 16
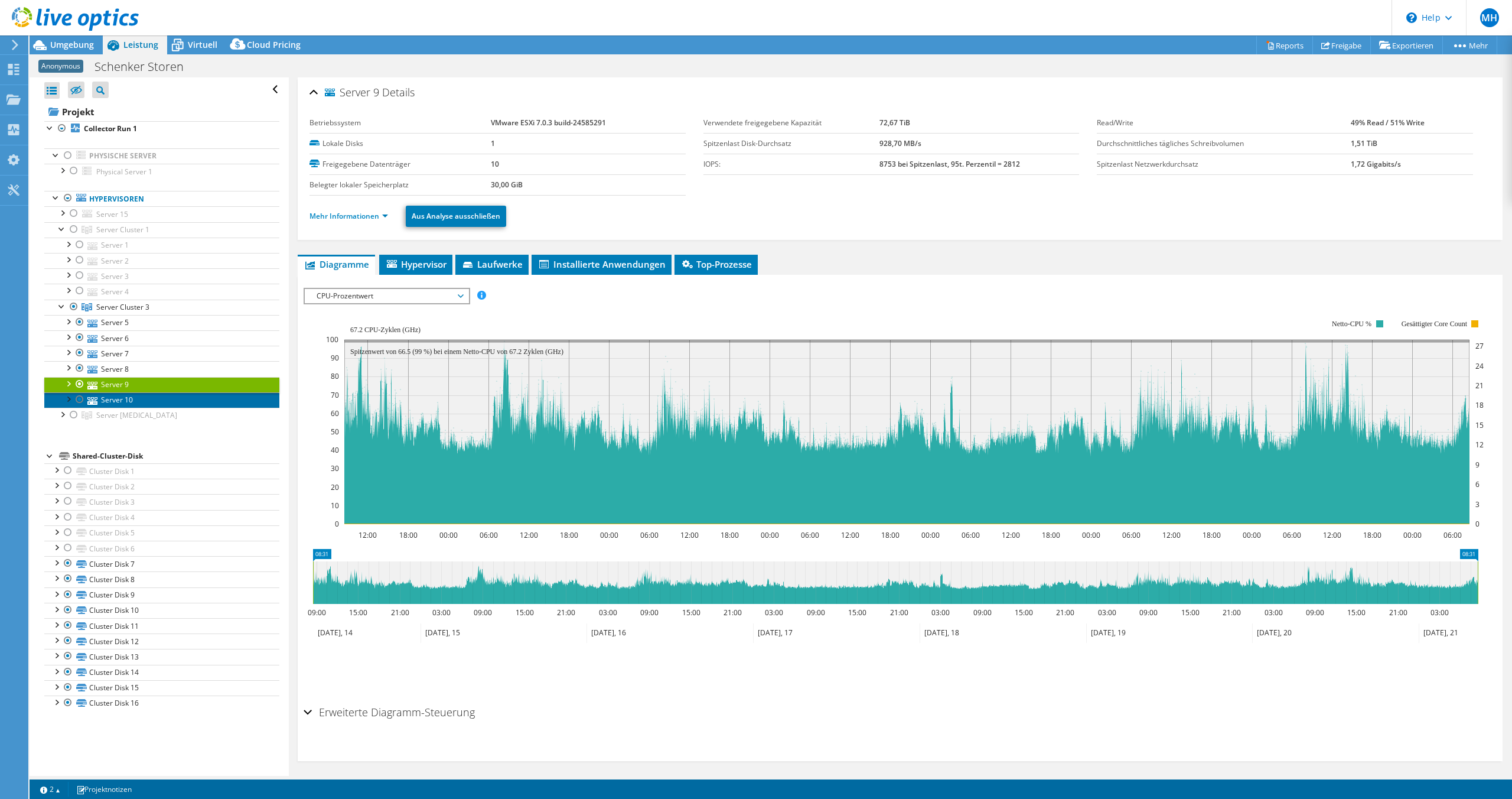
click at [140, 399] on link "Server 10" at bounding box center [162, 400] width 235 height 16
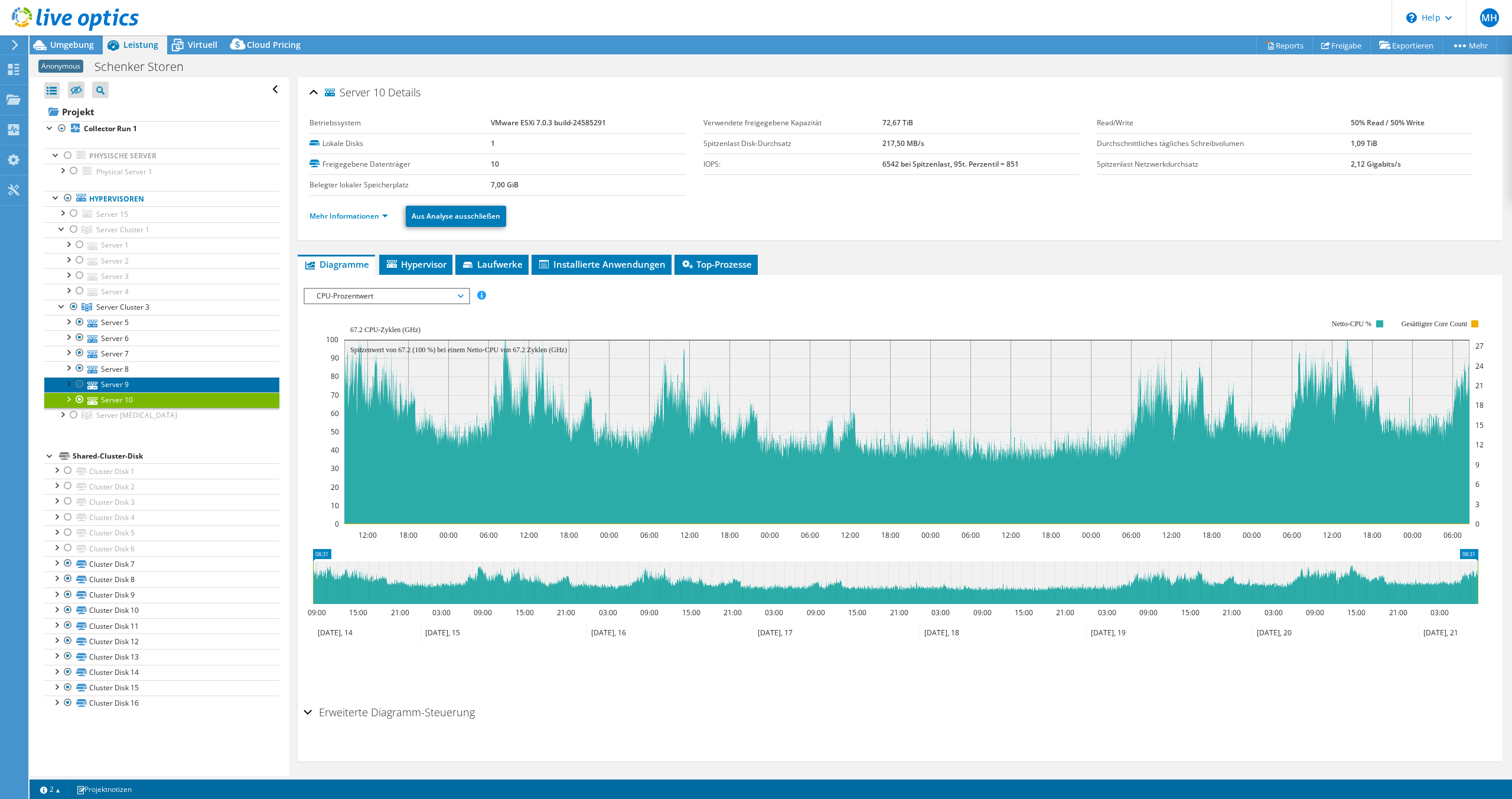
click at [138, 380] on link "Server 9" at bounding box center [162, 384] width 235 height 16
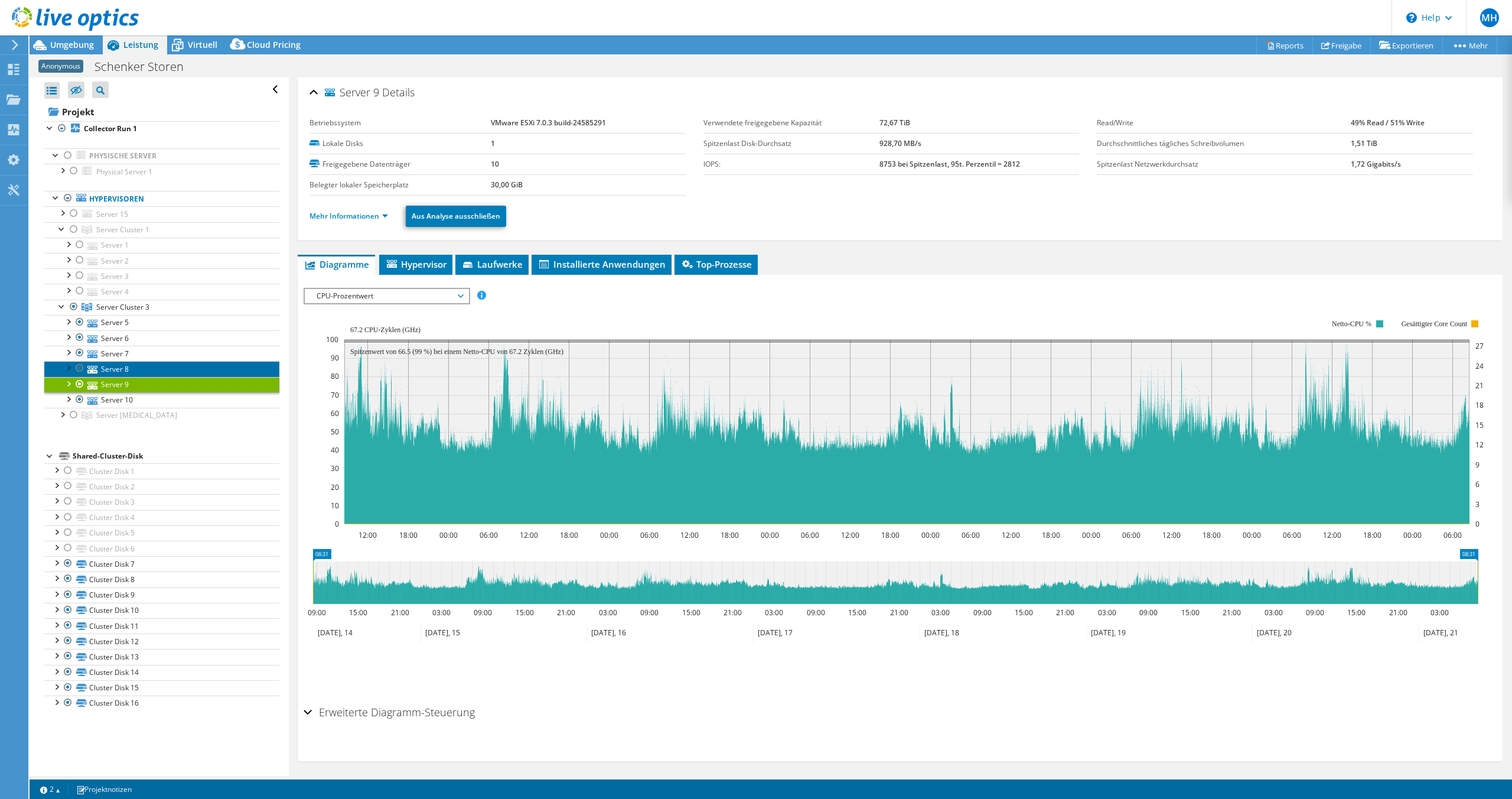
click at [140, 363] on link "Server 8" at bounding box center [162, 369] width 235 height 16
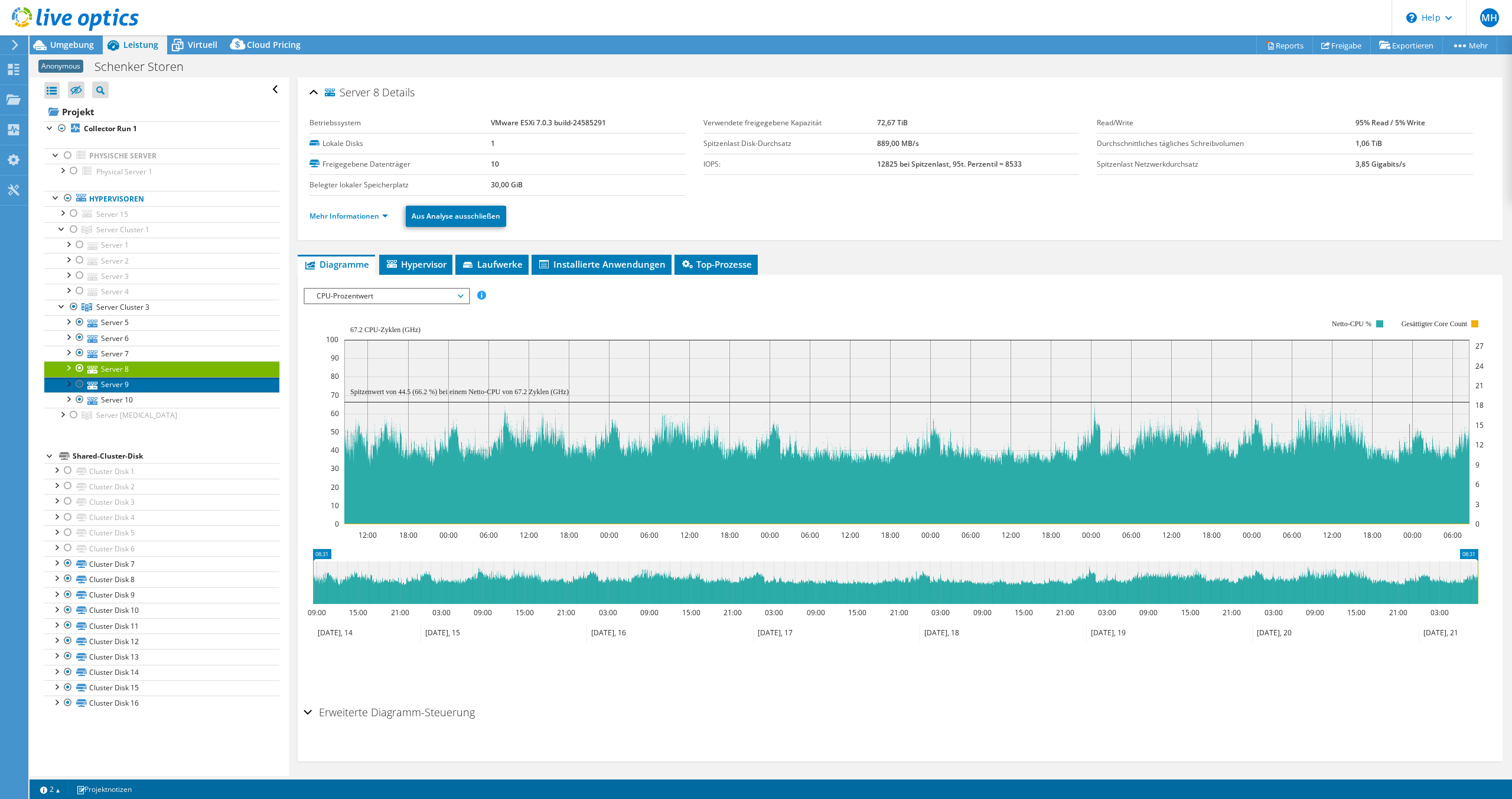
click at [140, 382] on link "Server 9" at bounding box center [162, 384] width 235 height 16
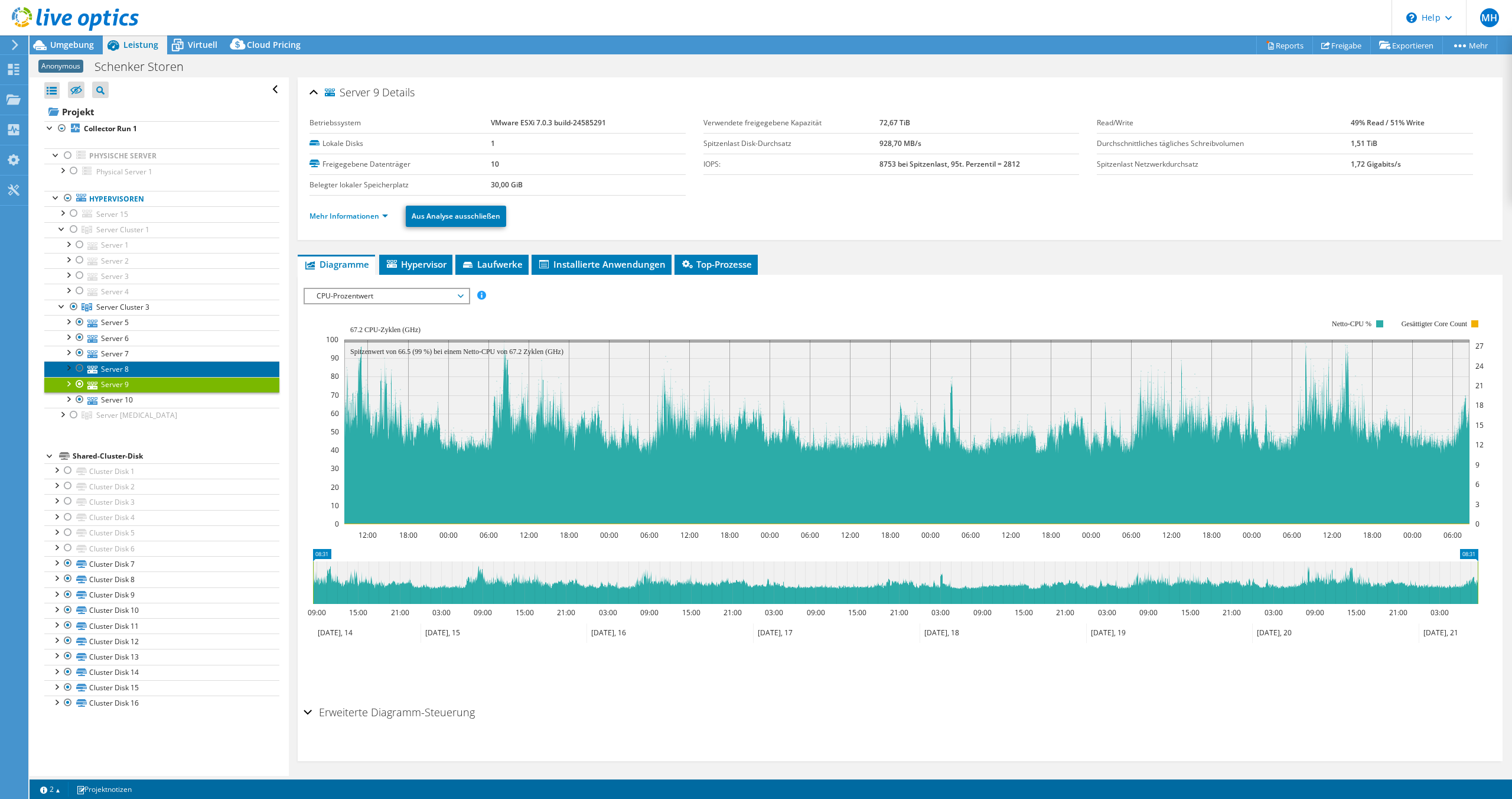
click at [124, 361] on link "Server 8" at bounding box center [162, 369] width 235 height 16
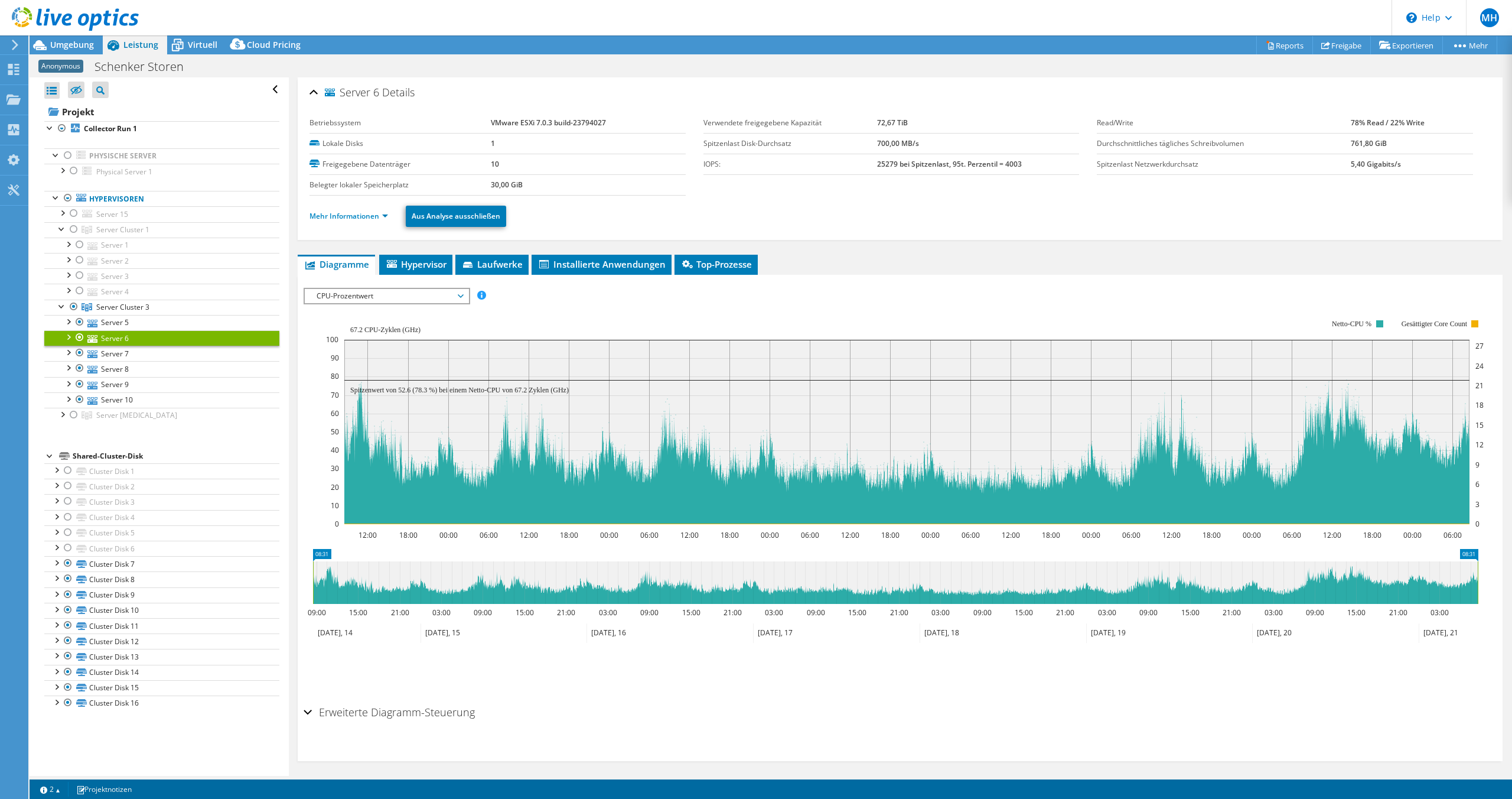
select select "USD"
drag, startPoint x: 0, startPoint y: 0, endPoint x: 160, endPoint y: 322, distance: 359.6
click at [160, 322] on link "Server 5" at bounding box center [162, 323] width 235 height 16
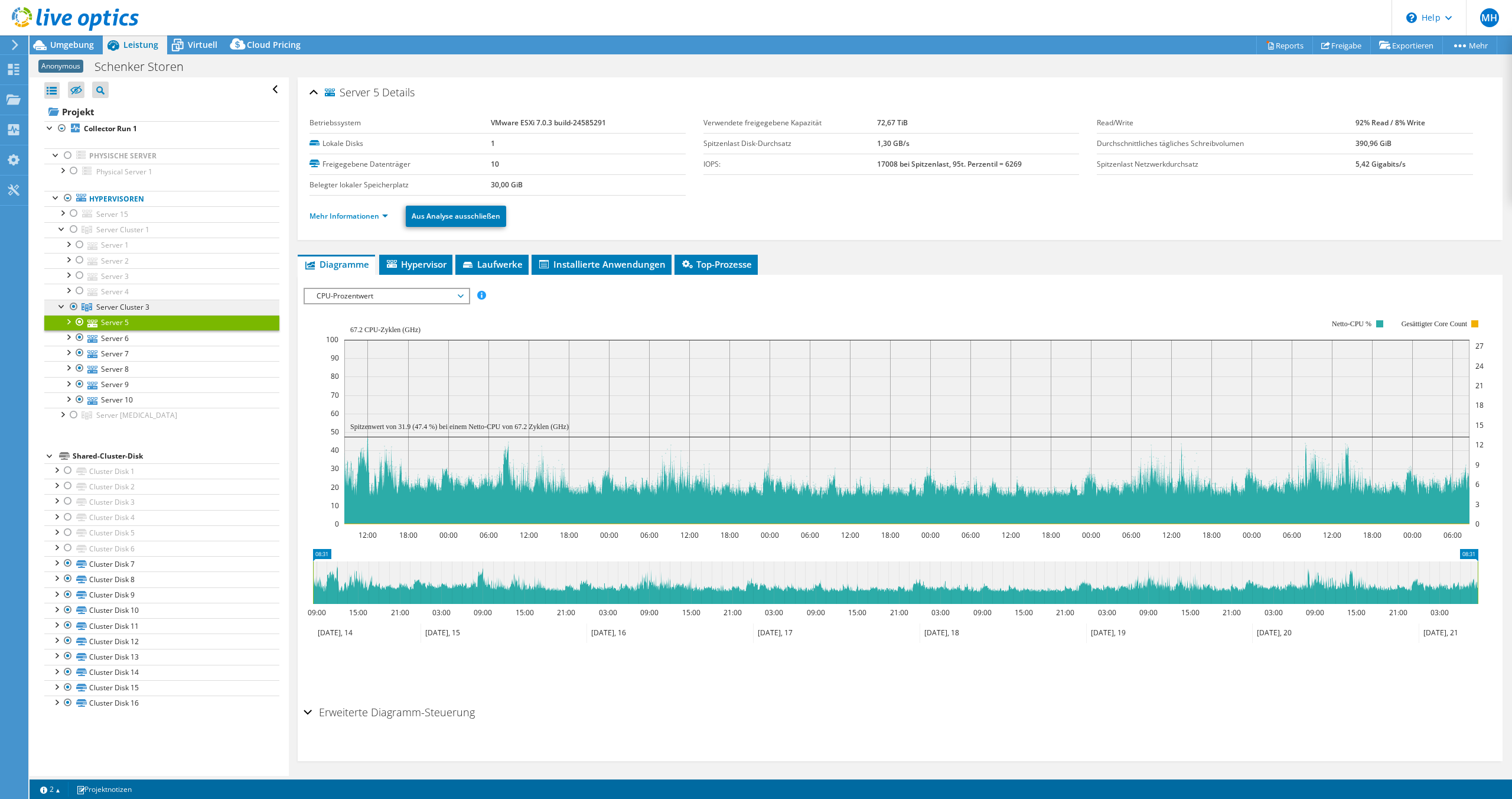
click at [121, 238] on link "Server Cluster 3" at bounding box center [162, 229] width 235 height 16
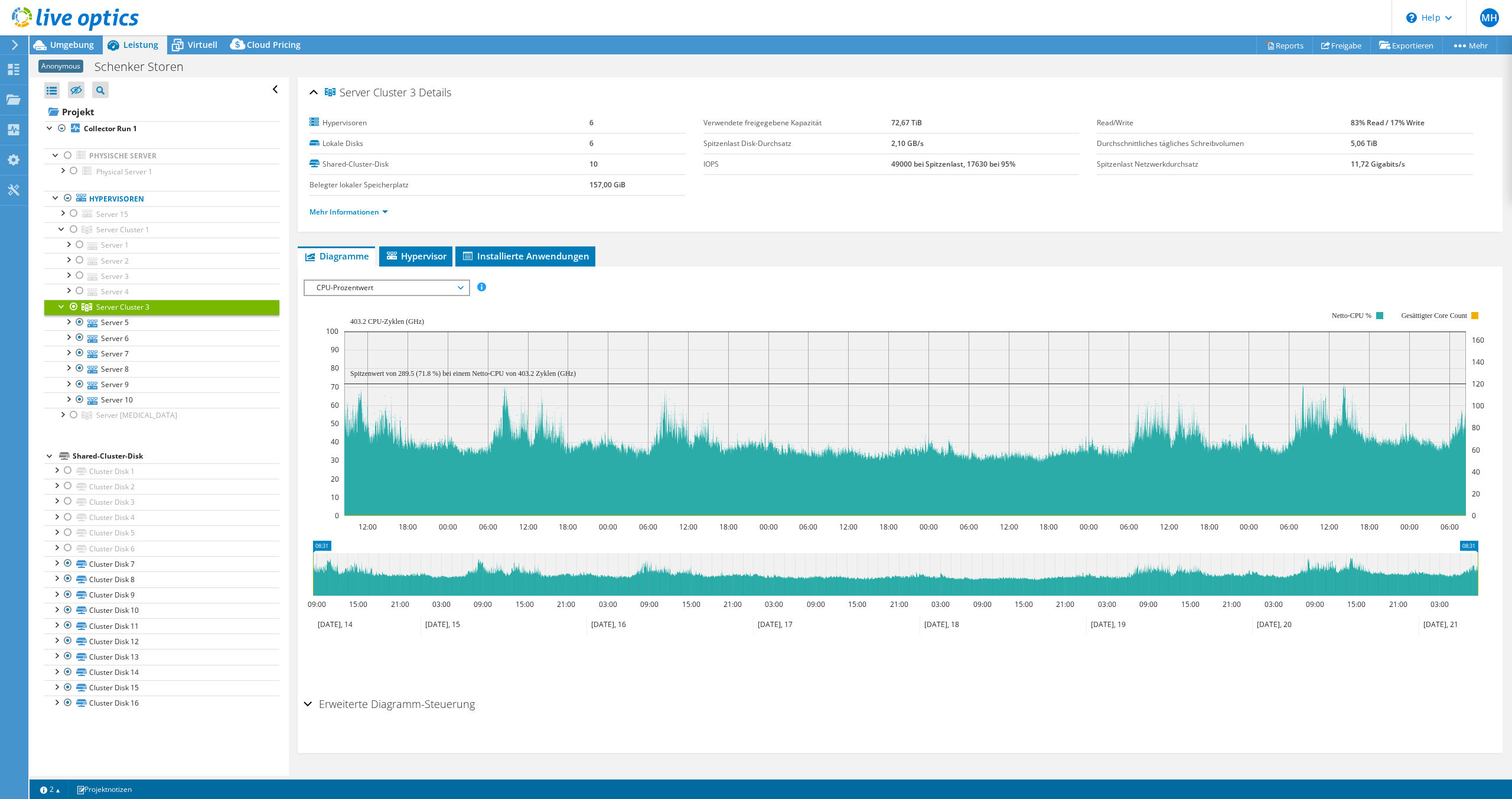
click at [361, 280] on span "CPU-Prozentwert" at bounding box center [387, 287] width 152 height 14
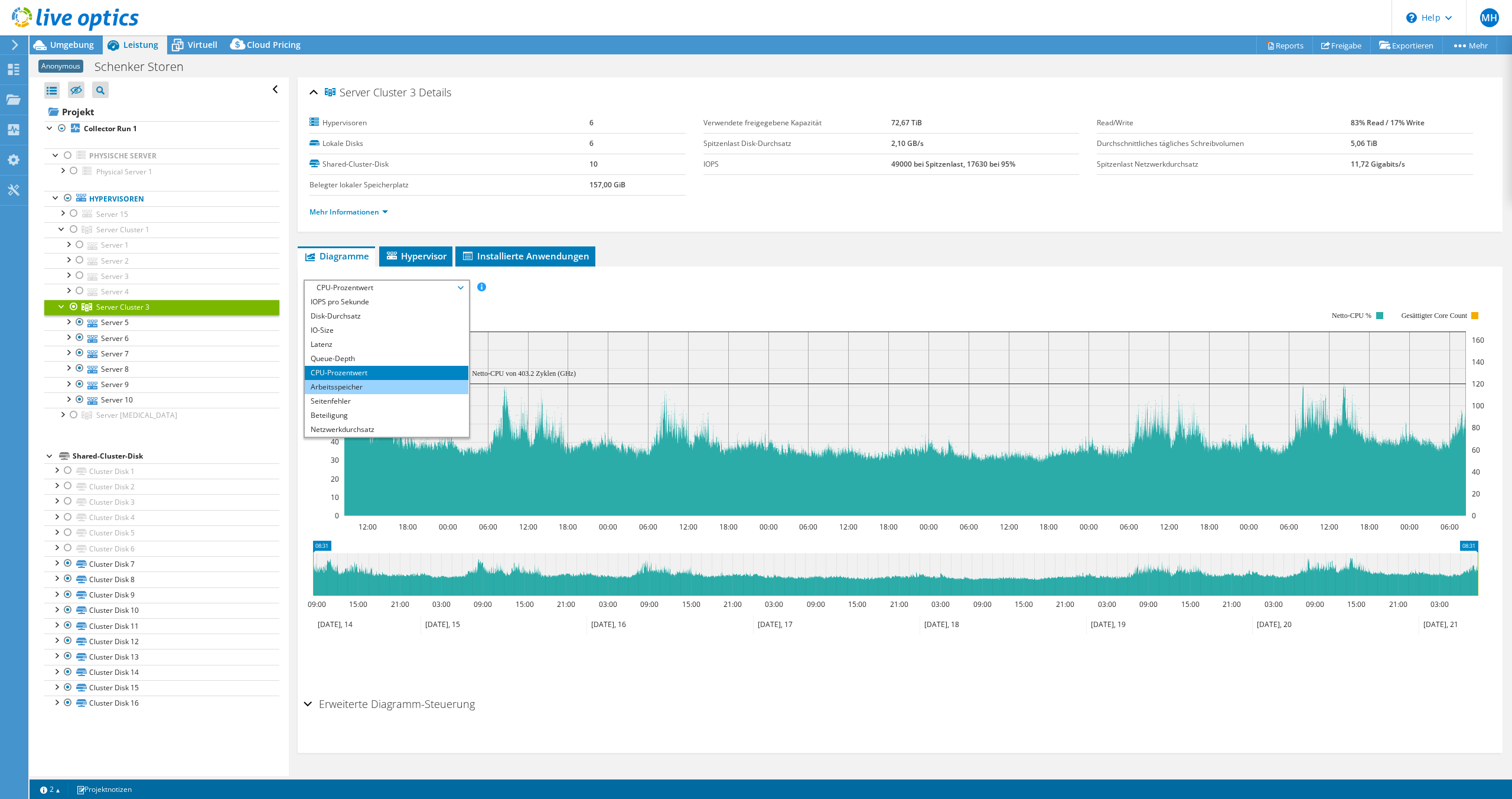
click at [324, 388] on li "Arbeitsspeicher" at bounding box center [386, 387] width 163 height 14
